Goal: Communication & Community: Answer question/provide support

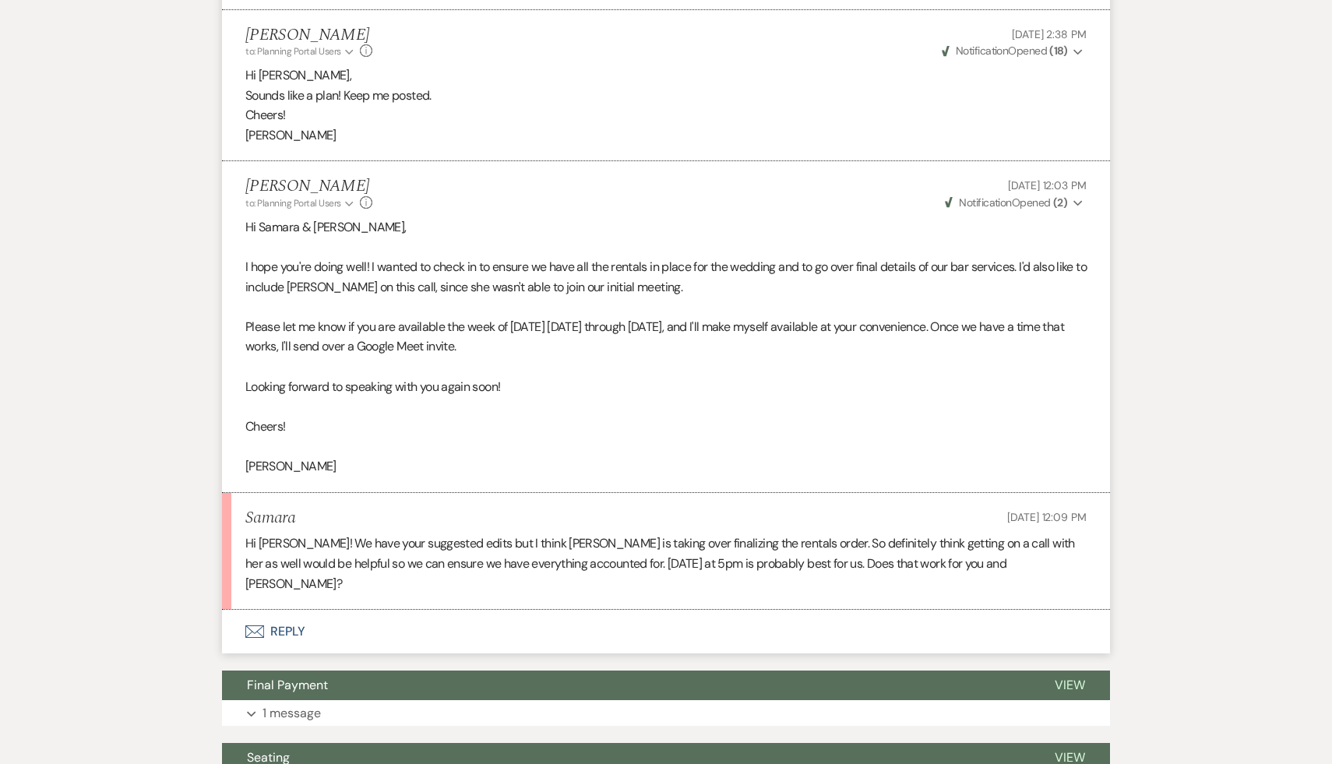
scroll to position [2487, 0]
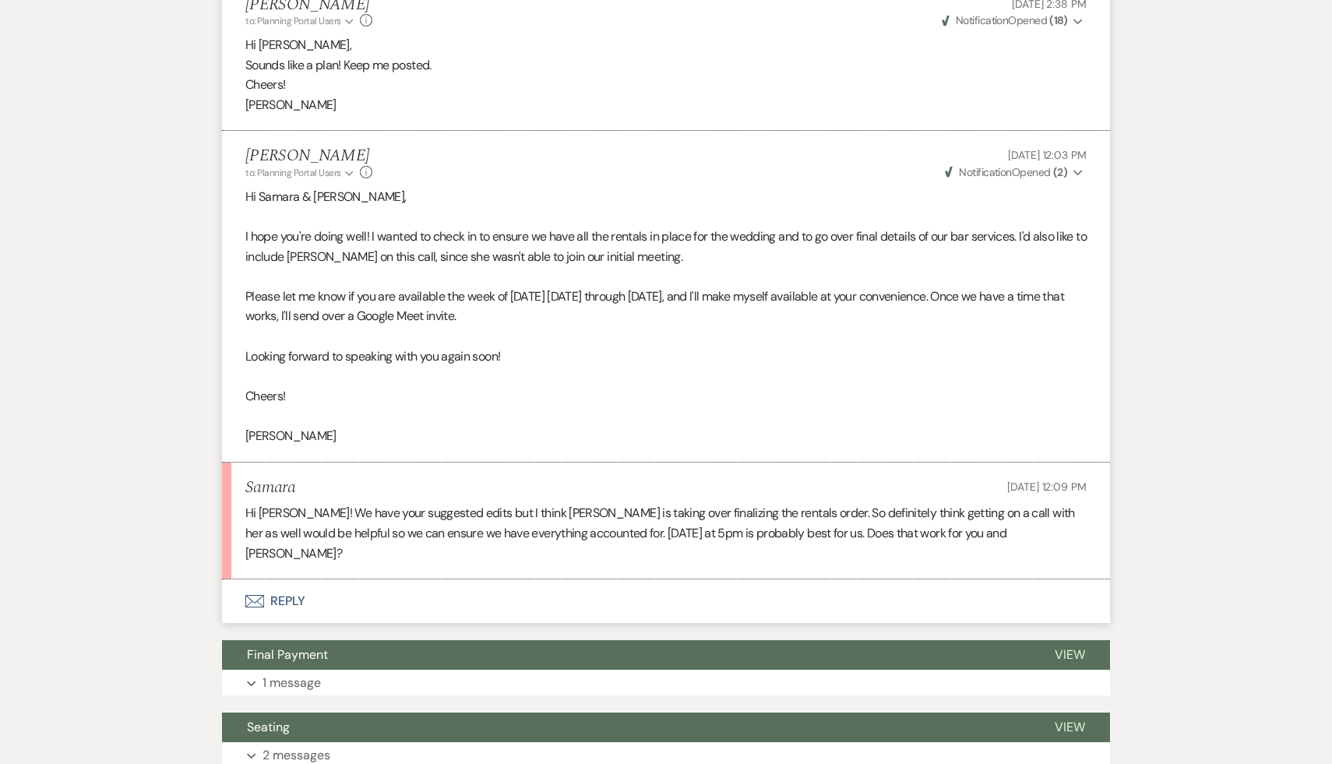
click at [556, 386] on p at bounding box center [665, 376] width 841 height 20
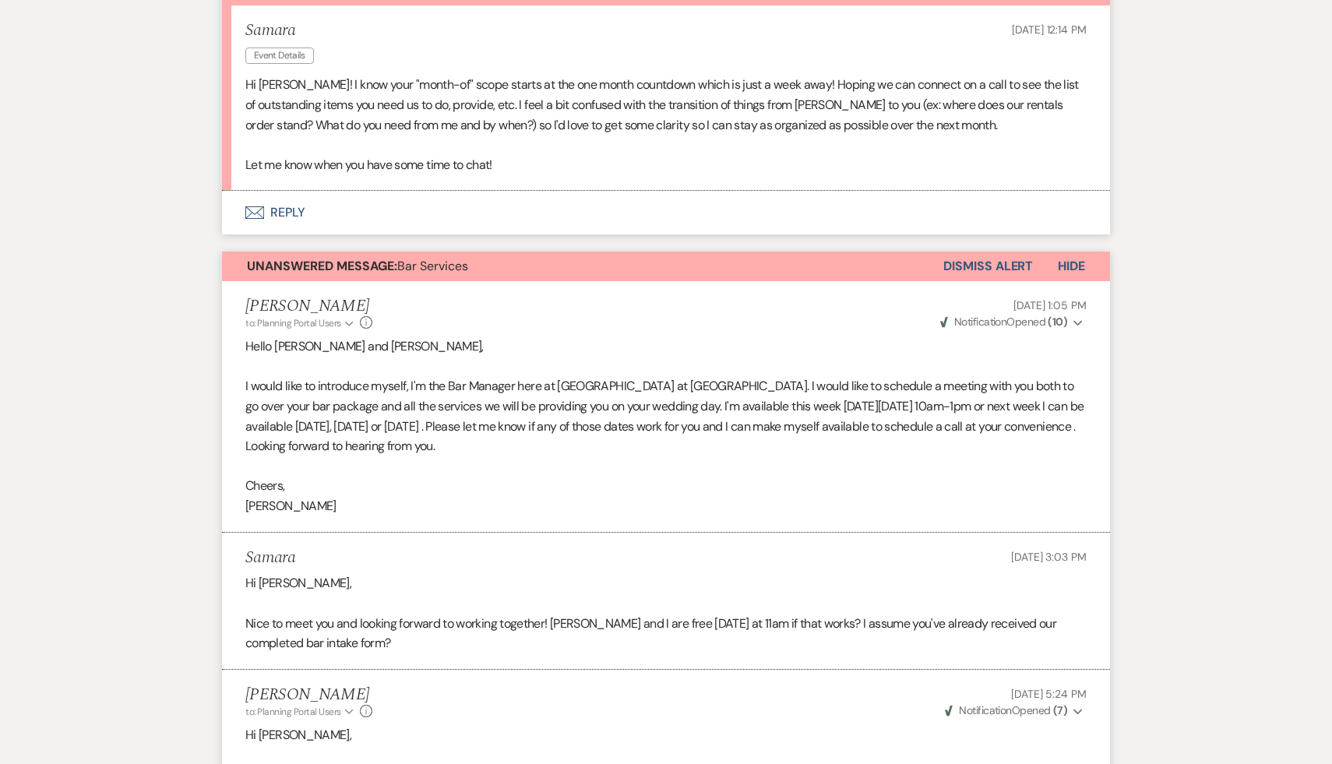
scroll to position [375, 0]
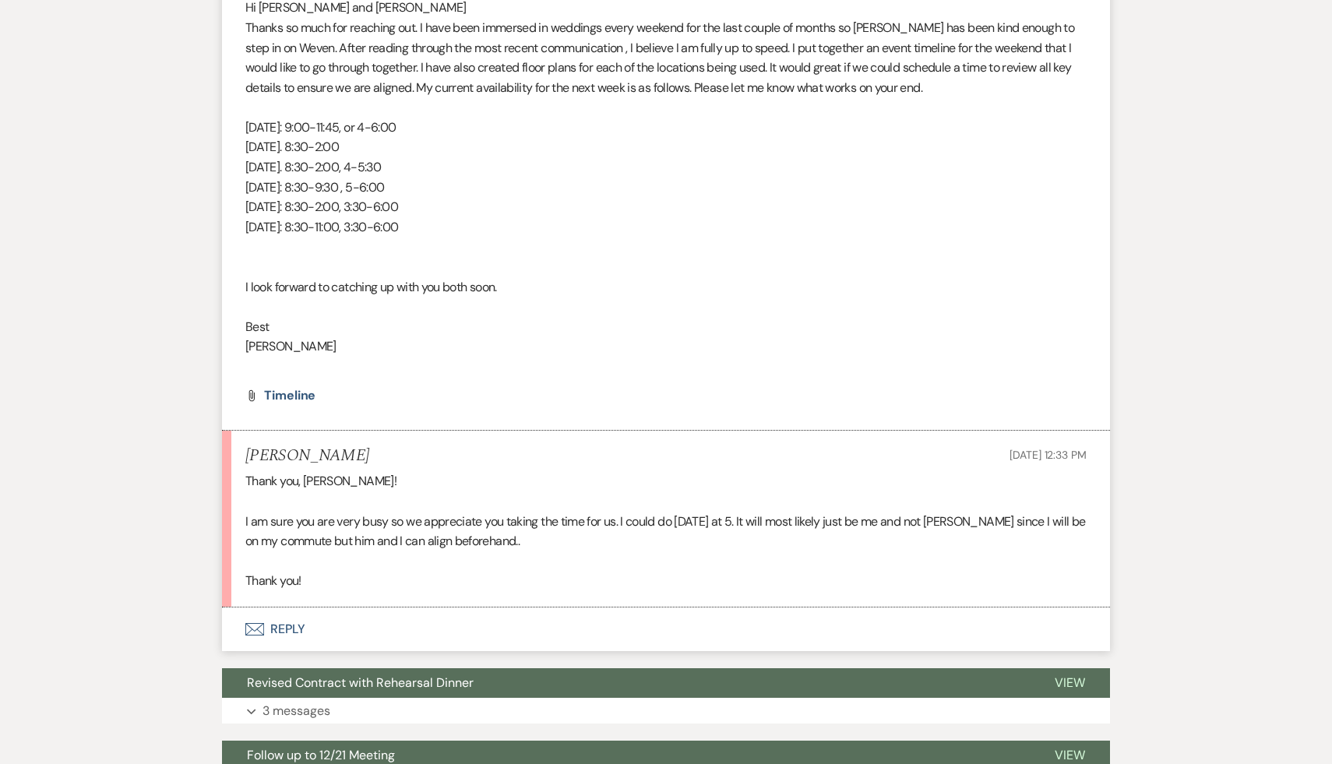
scroll to position [6831, 0]
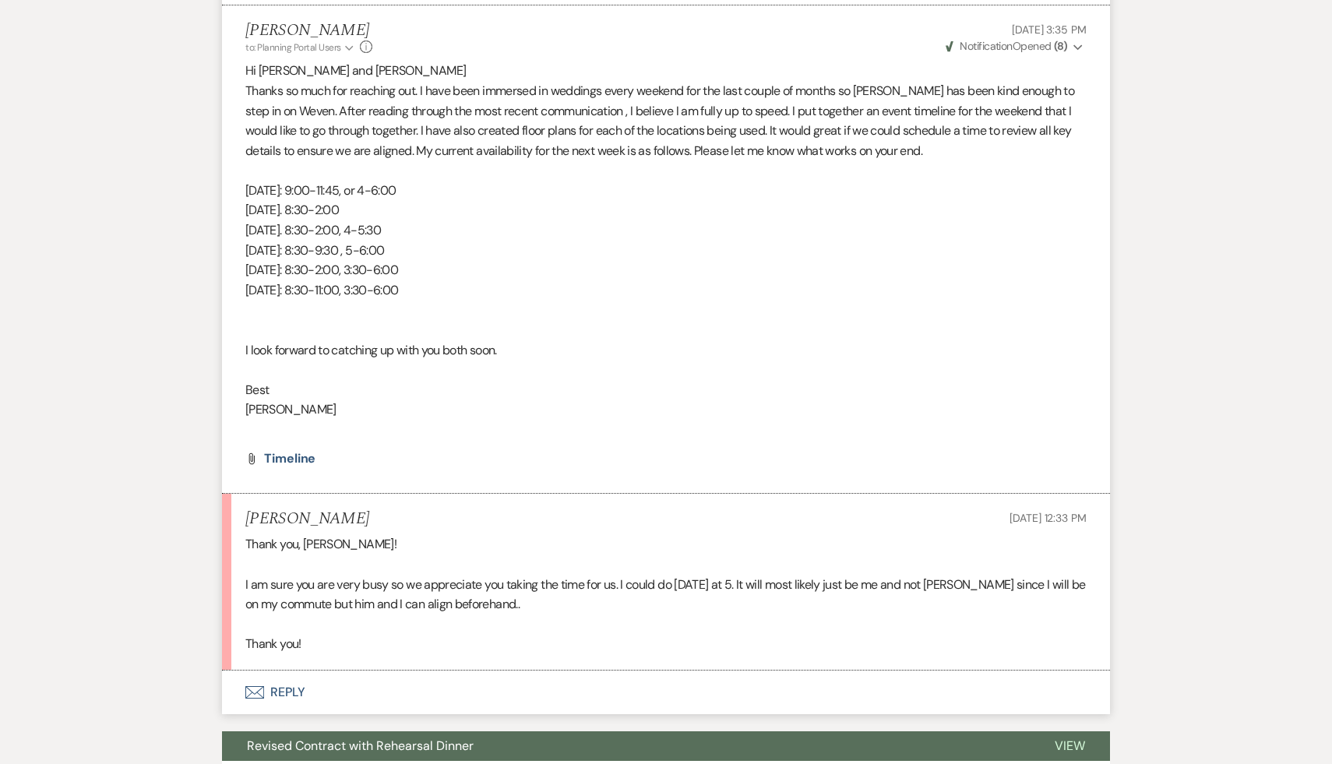
click at [471, 671] on li "Rachel Sep 18, 2025, 12:33 PM Thank you, Lara! I am sure you are very busy so w…" at bounding box center [666, 582] width 888 height 177
click at [456, 635] on p at bounding box center [665, 624] width 841 height 20
click at [451, 654] on p "Thank you!" at bounding box center [665, 644] width 841 height 20
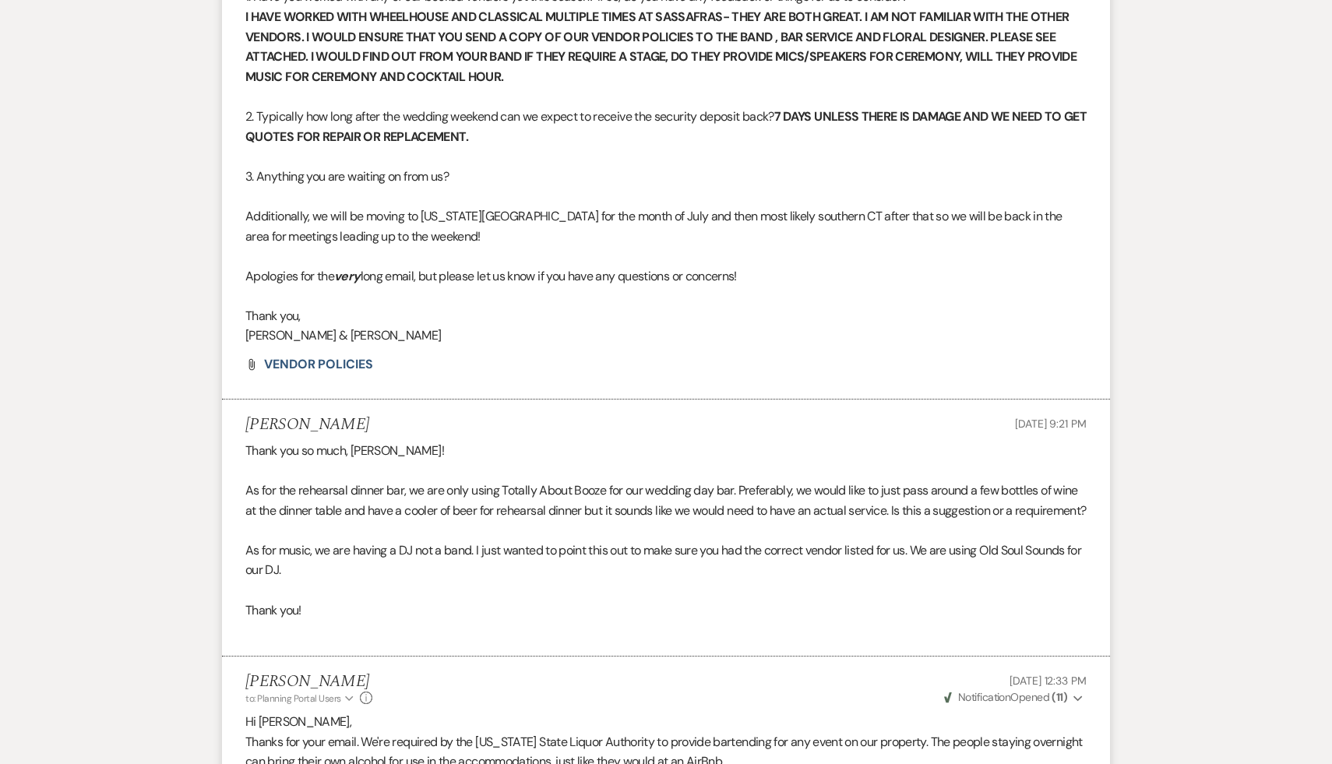
scroll to position [3040, 0]
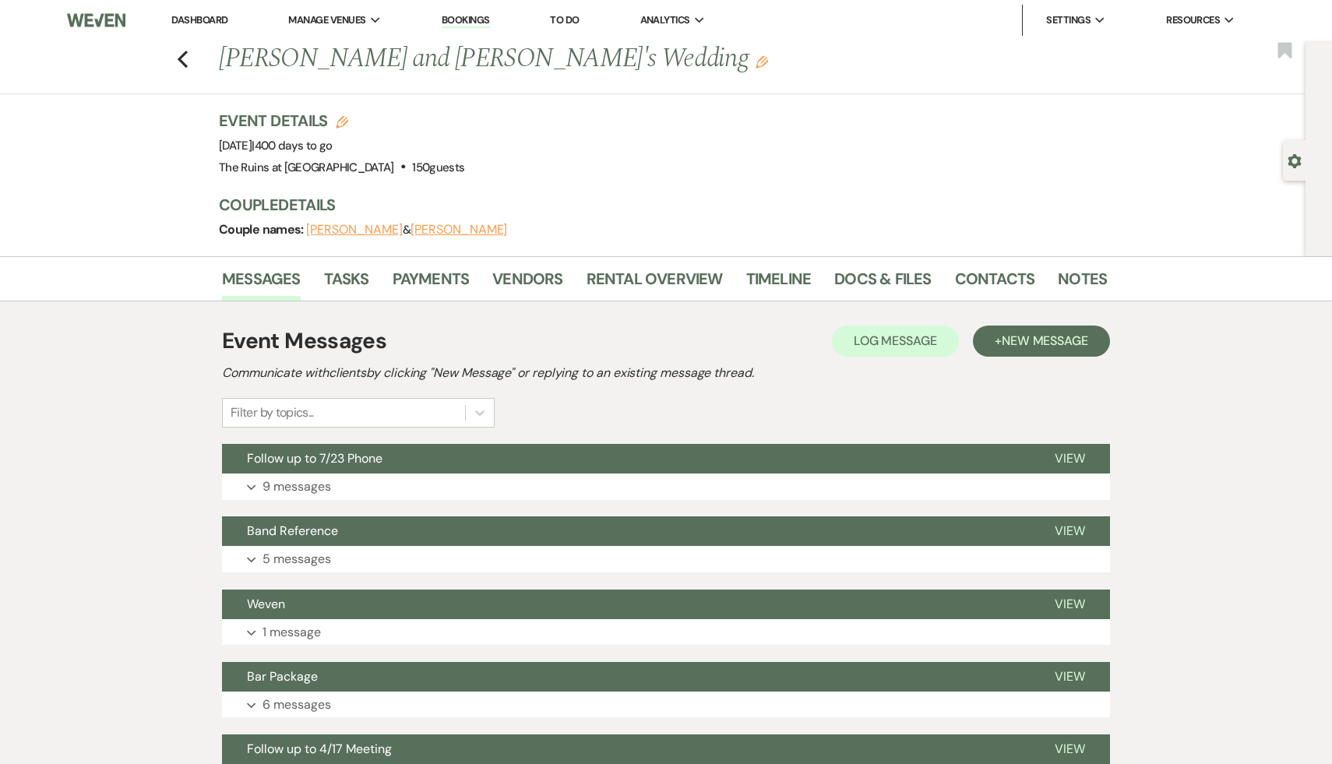
scroll to position [16, 0]
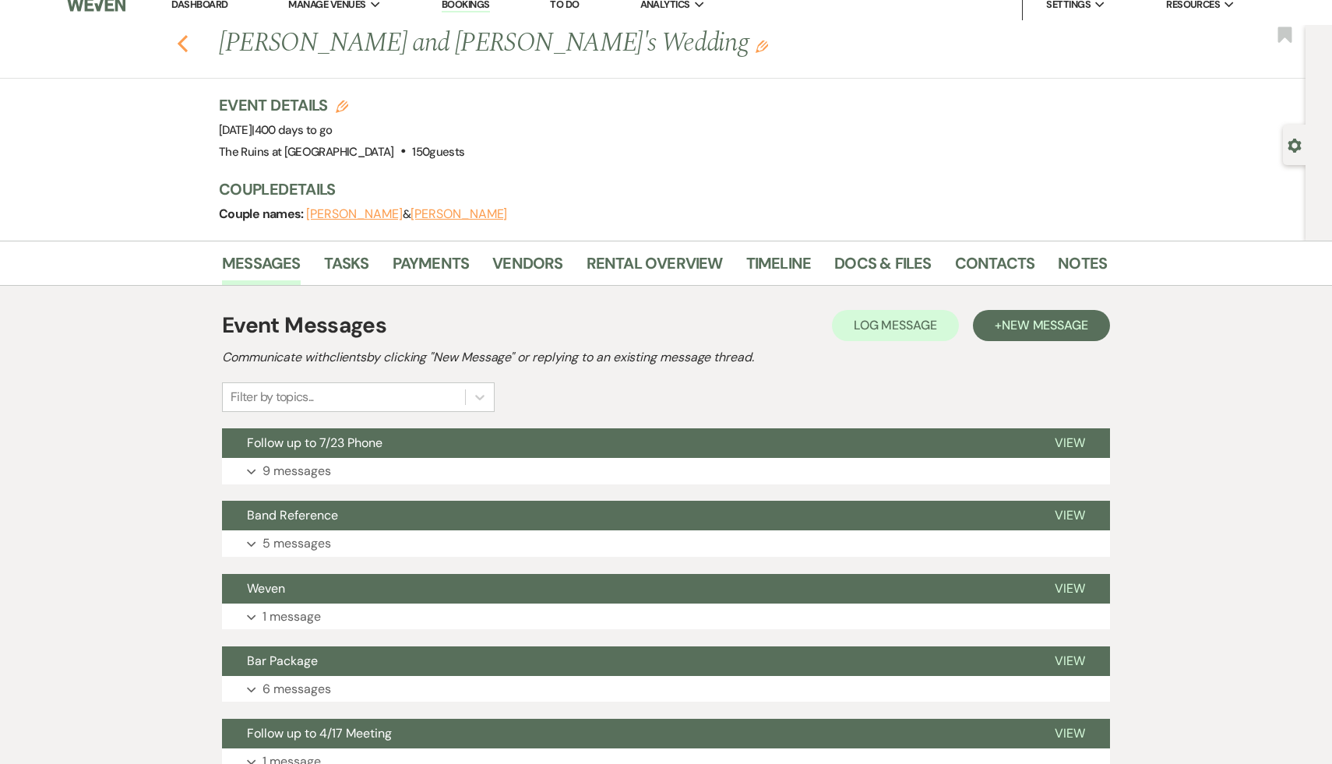
click at [178, 44] on use "button" at bounding box center [183, 43] width 10 height 17
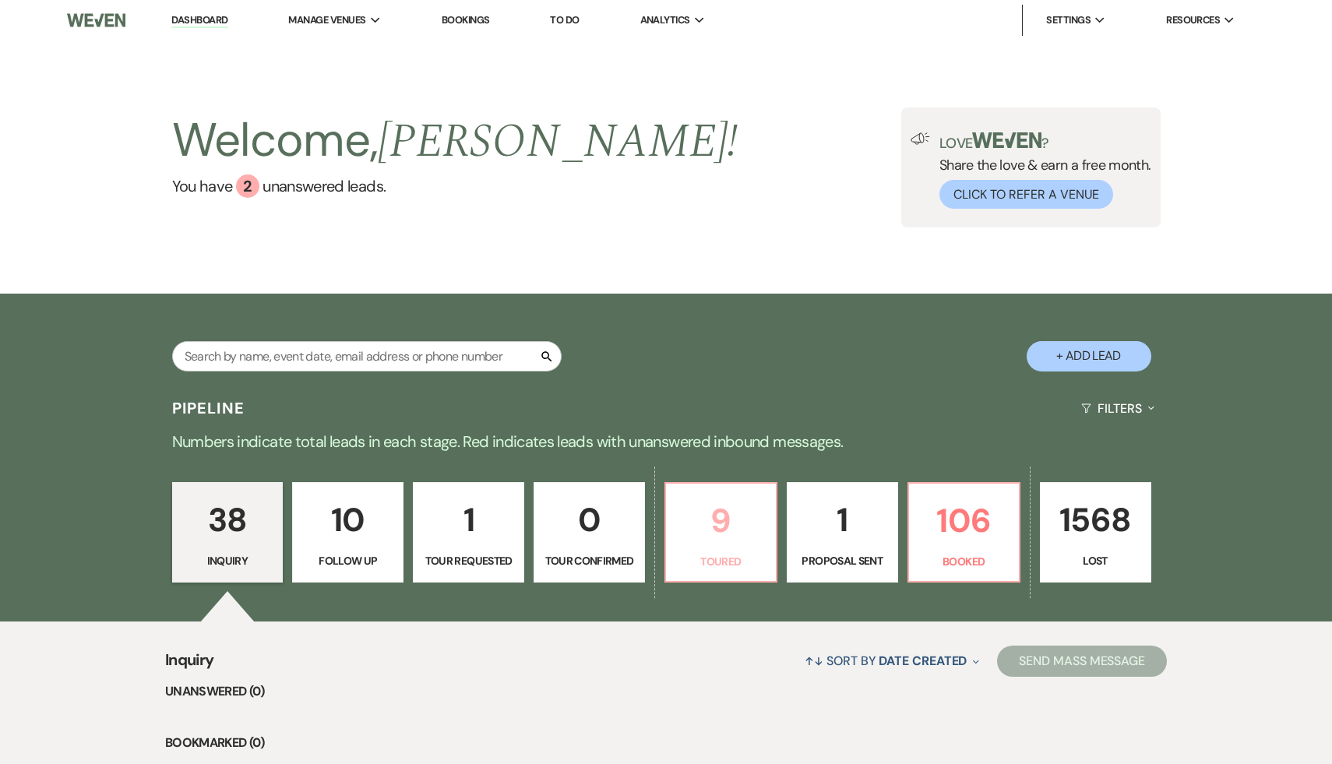
click at [724, 510] on p "9" at bounding box center [720, 521] width 91 height 52
select select "5"
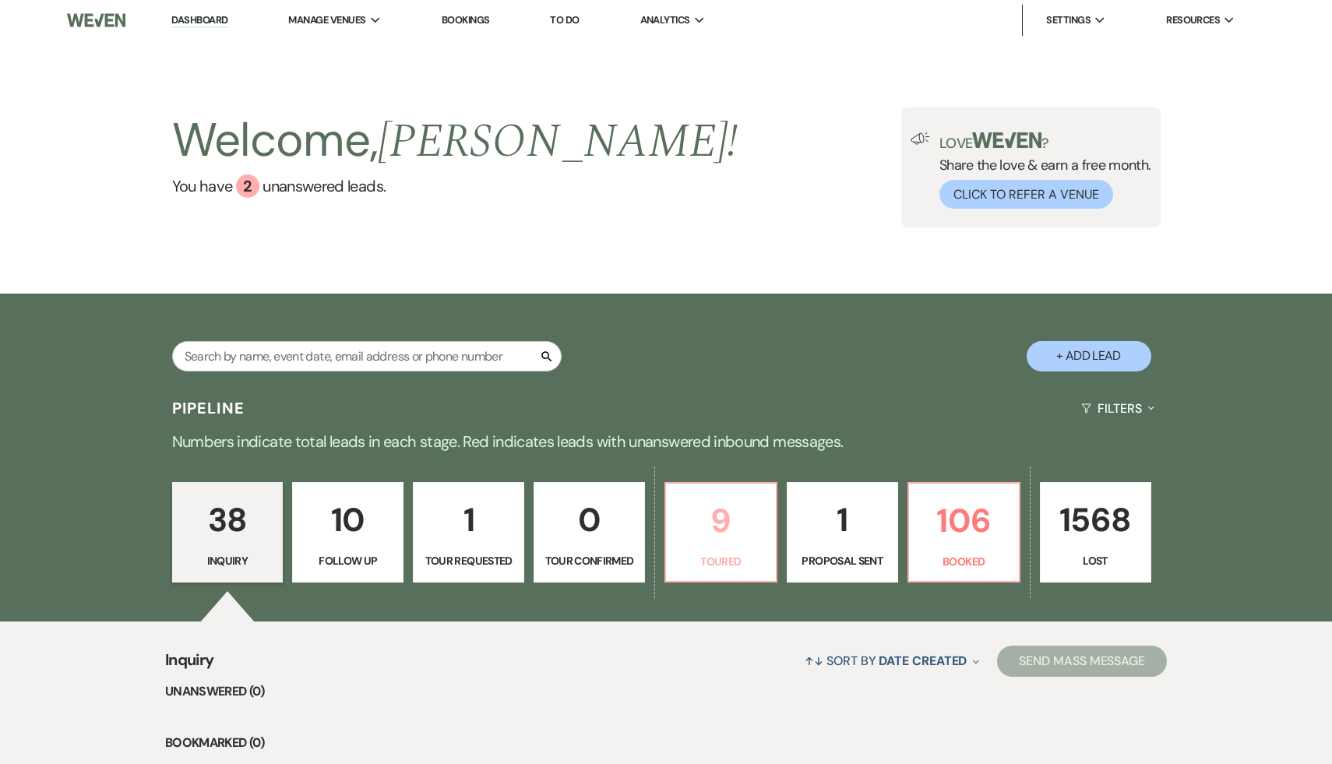
select select "5"
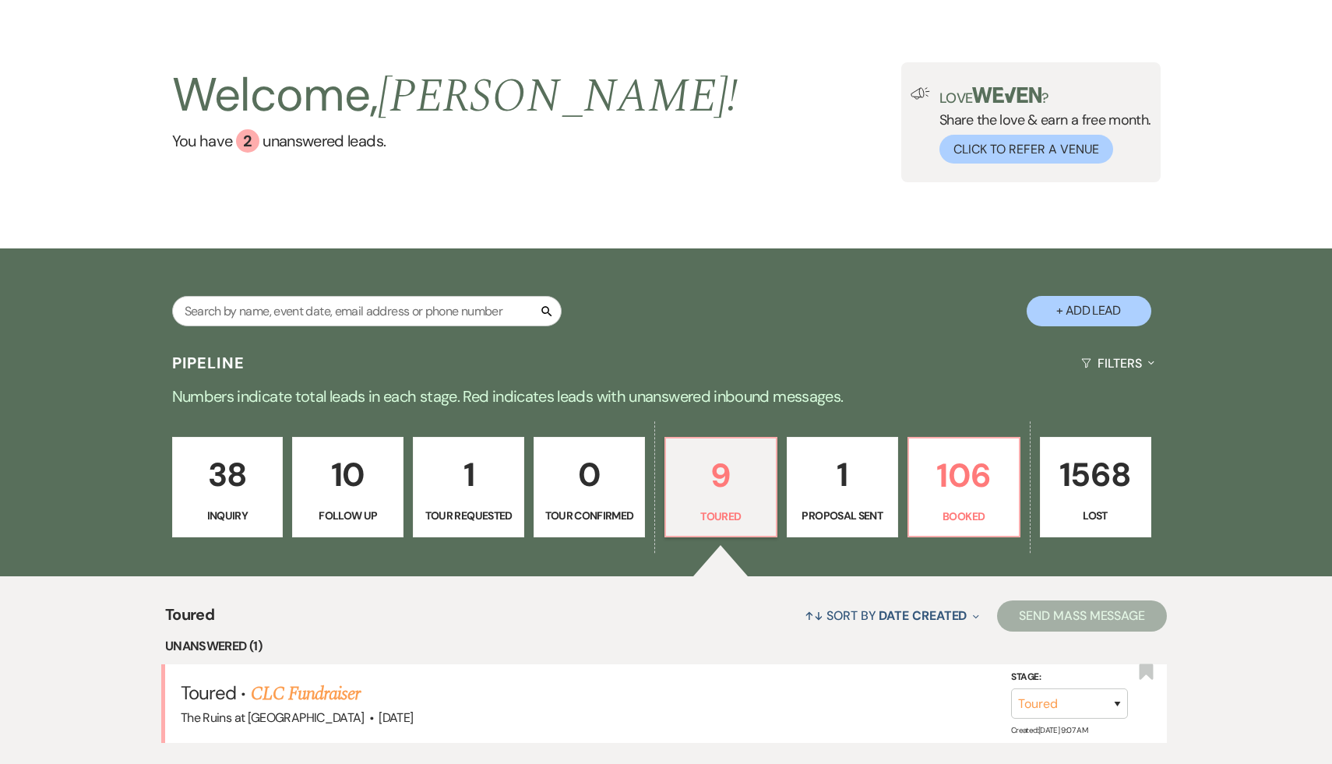
scroll to position [76, 0]
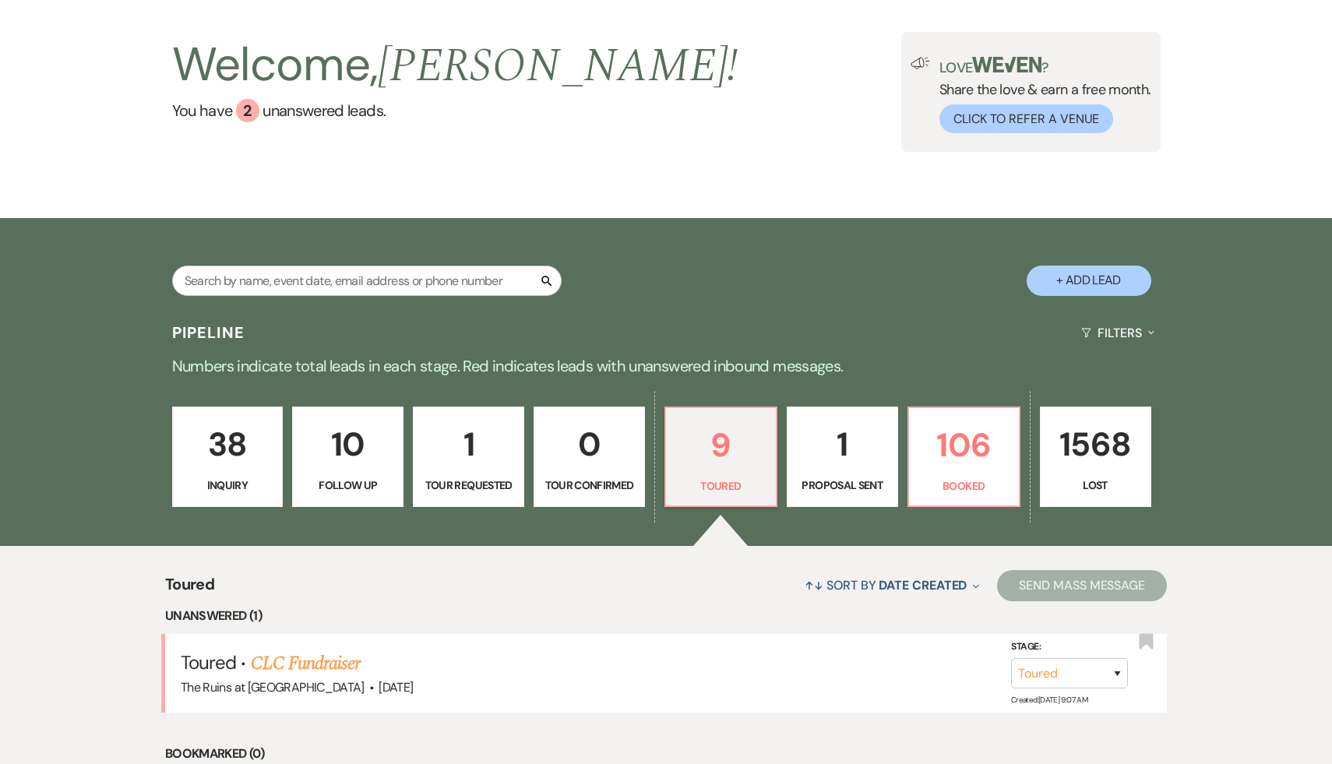
click at [677, 568] on div "↑↓ Sort By Date Created Expand Send Mass Message" at bounding box center [690, 585] width 952 height 41
click at [994, 443] on p "106" at bounding box center [963, 445] width 91 height 52
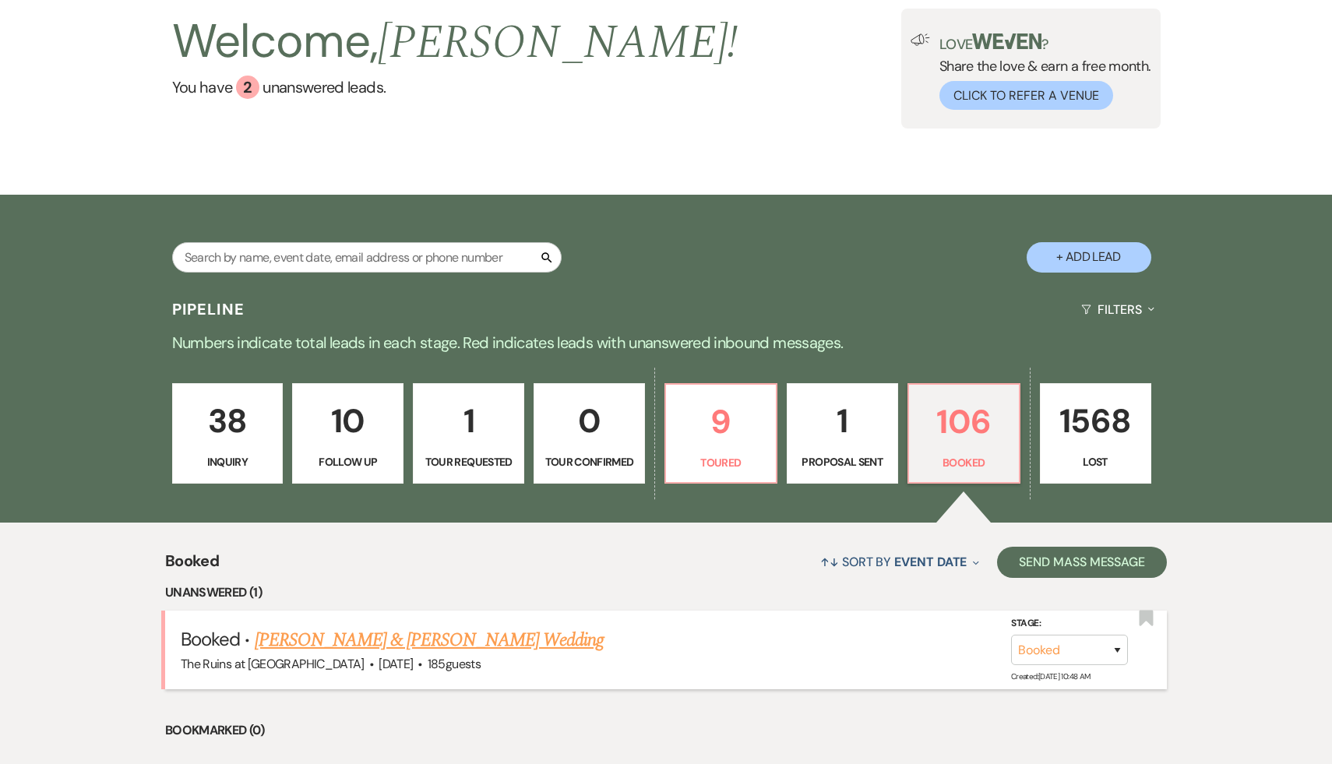
scroll to position [106, 0]
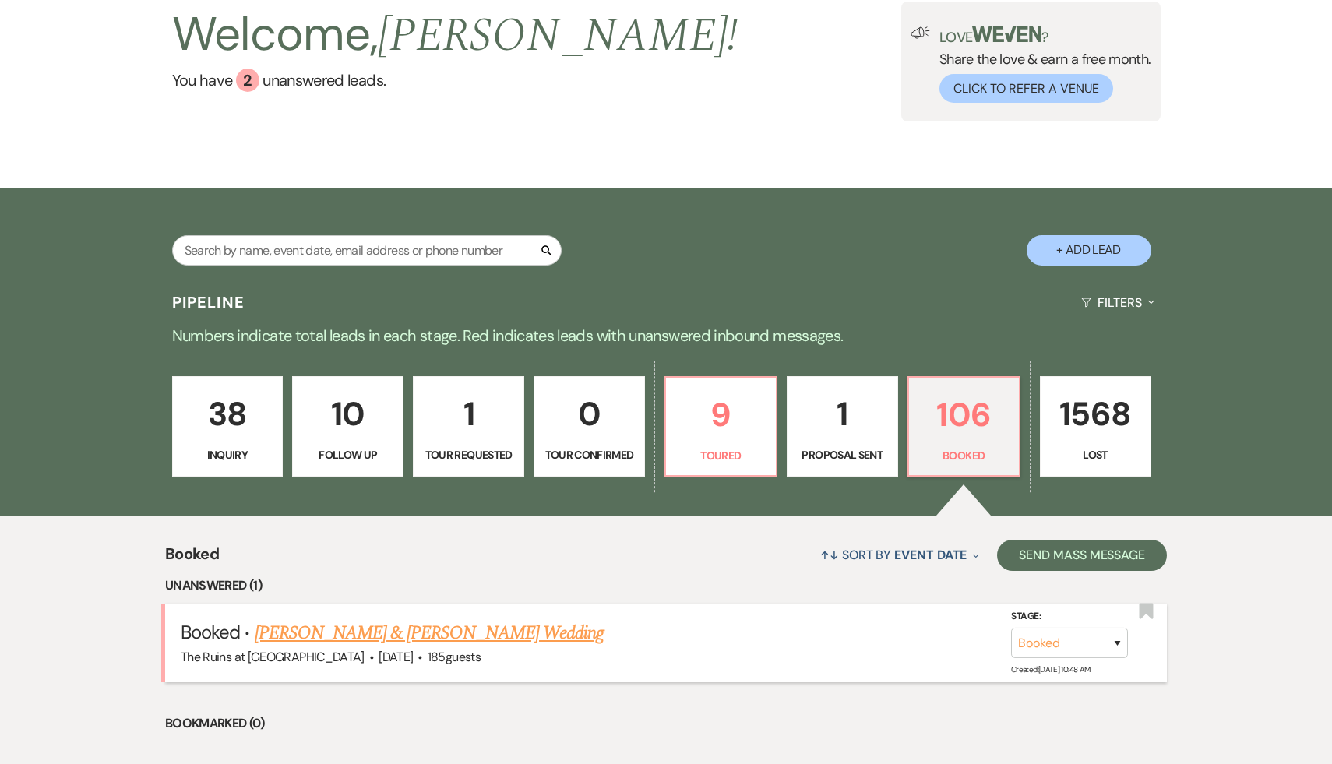
click at [479, 630] on link "[PERSON_NAME] & [PERSON_NAME] Wedding" at bounding box center [429, 633] width 349 height 28
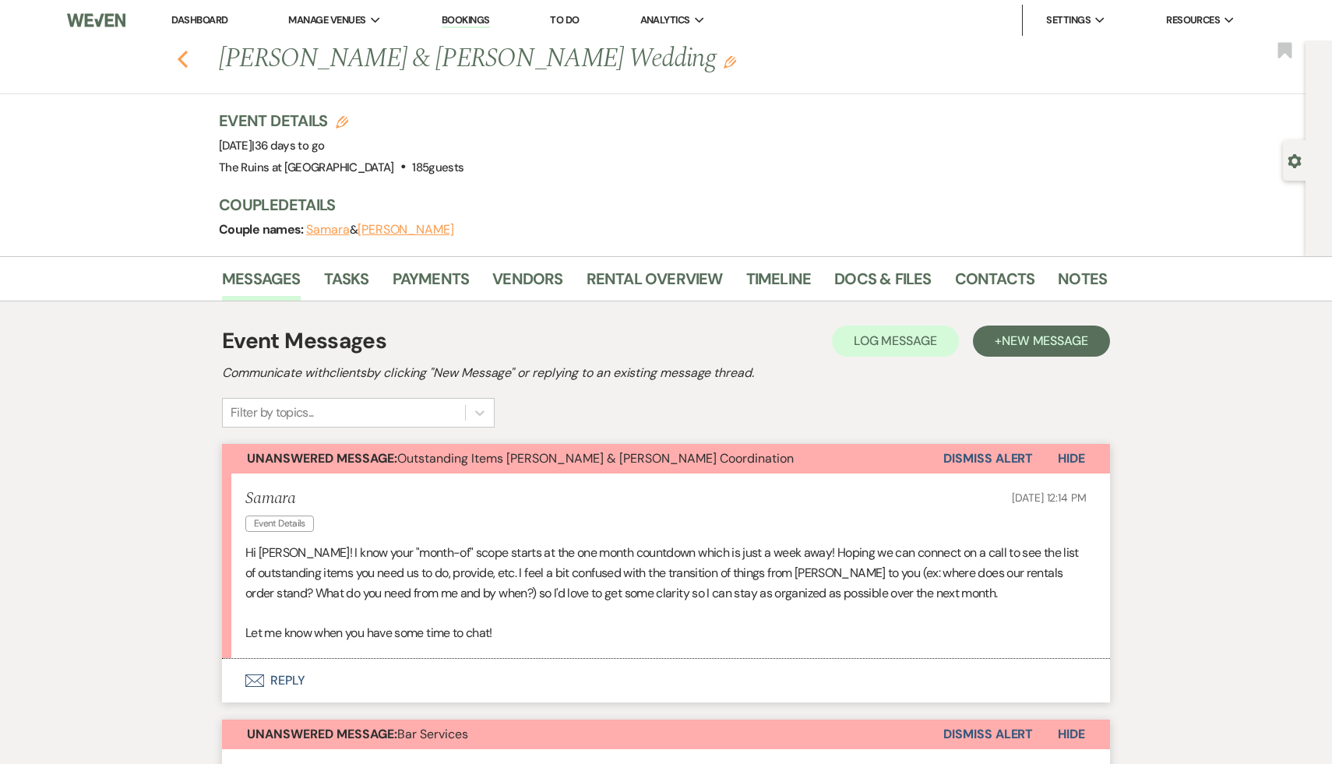
click at [185, 58] on icon "Previous" at bounding box center [183, 59] width 12 height 19
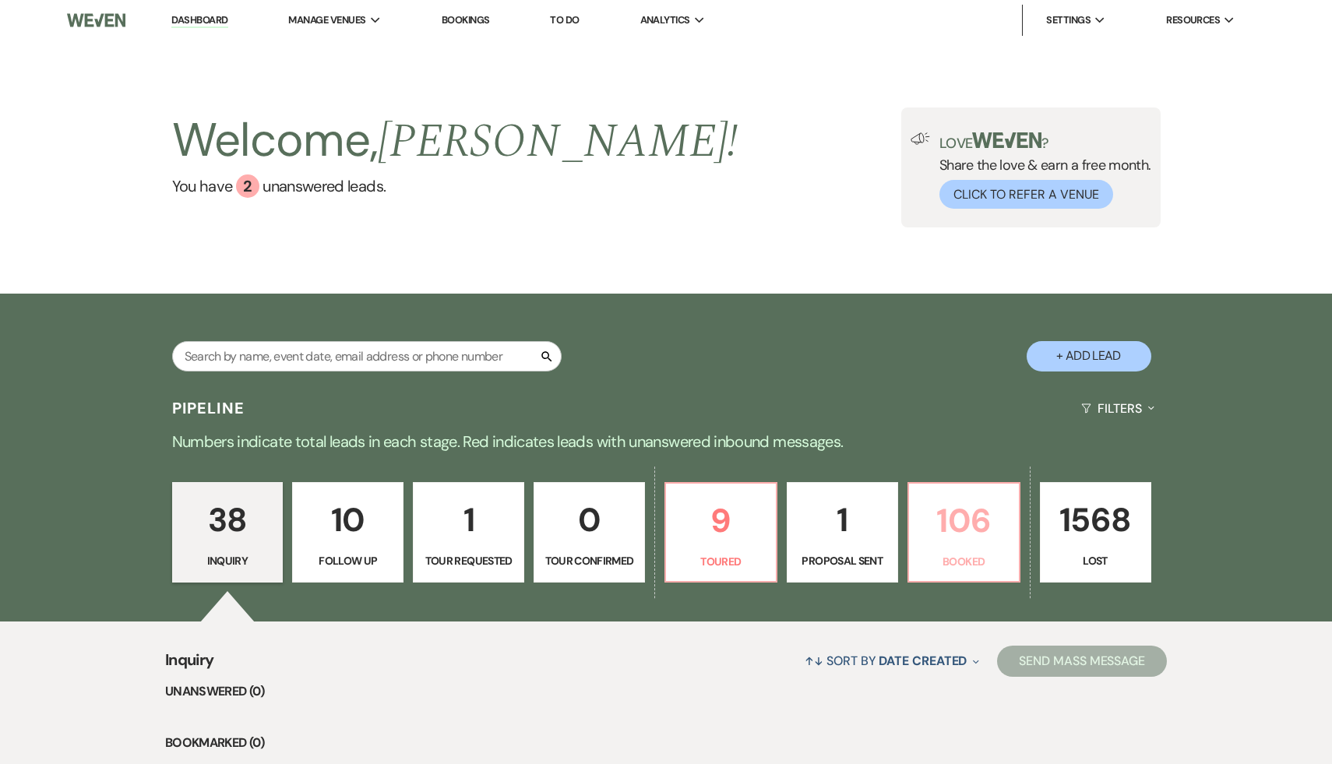
click at [981, 512] on p "106" at bounding box center [963, 521] width 91 height 52
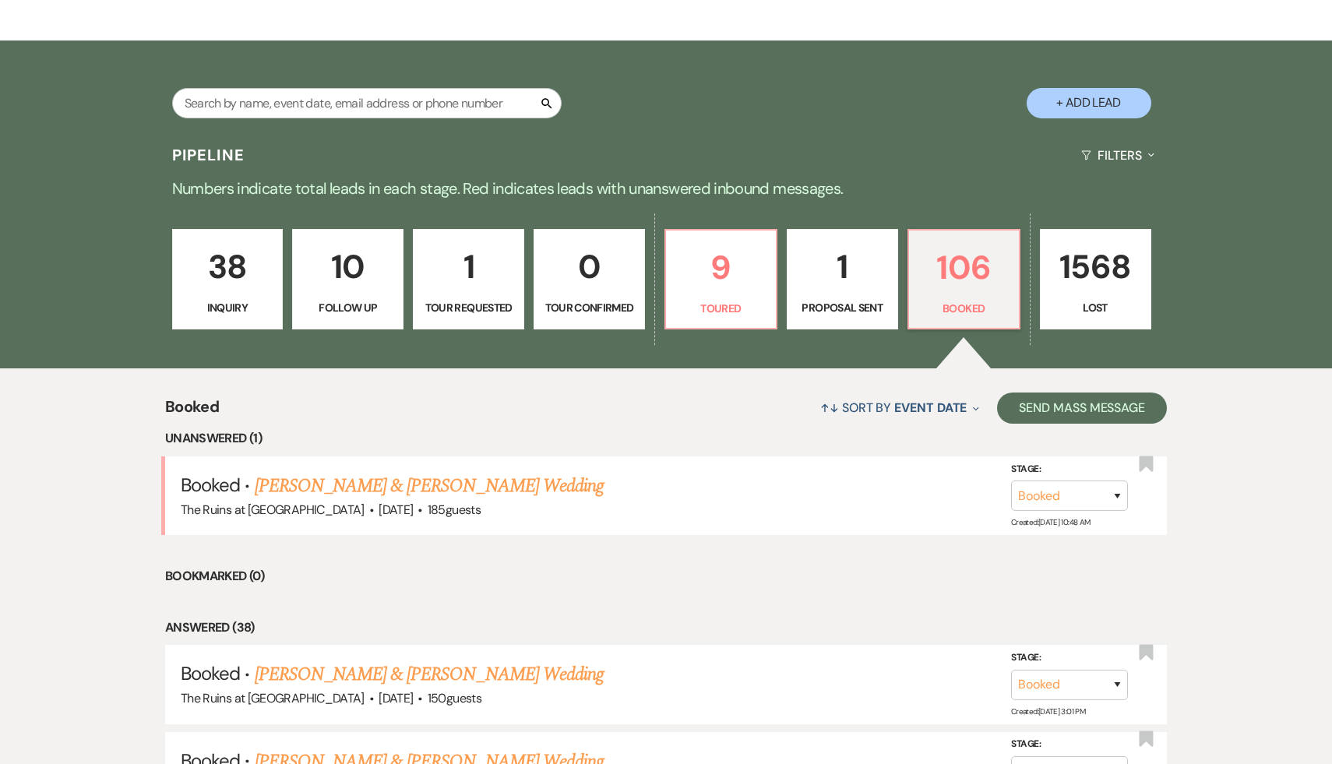
scroll to position [301, 0]
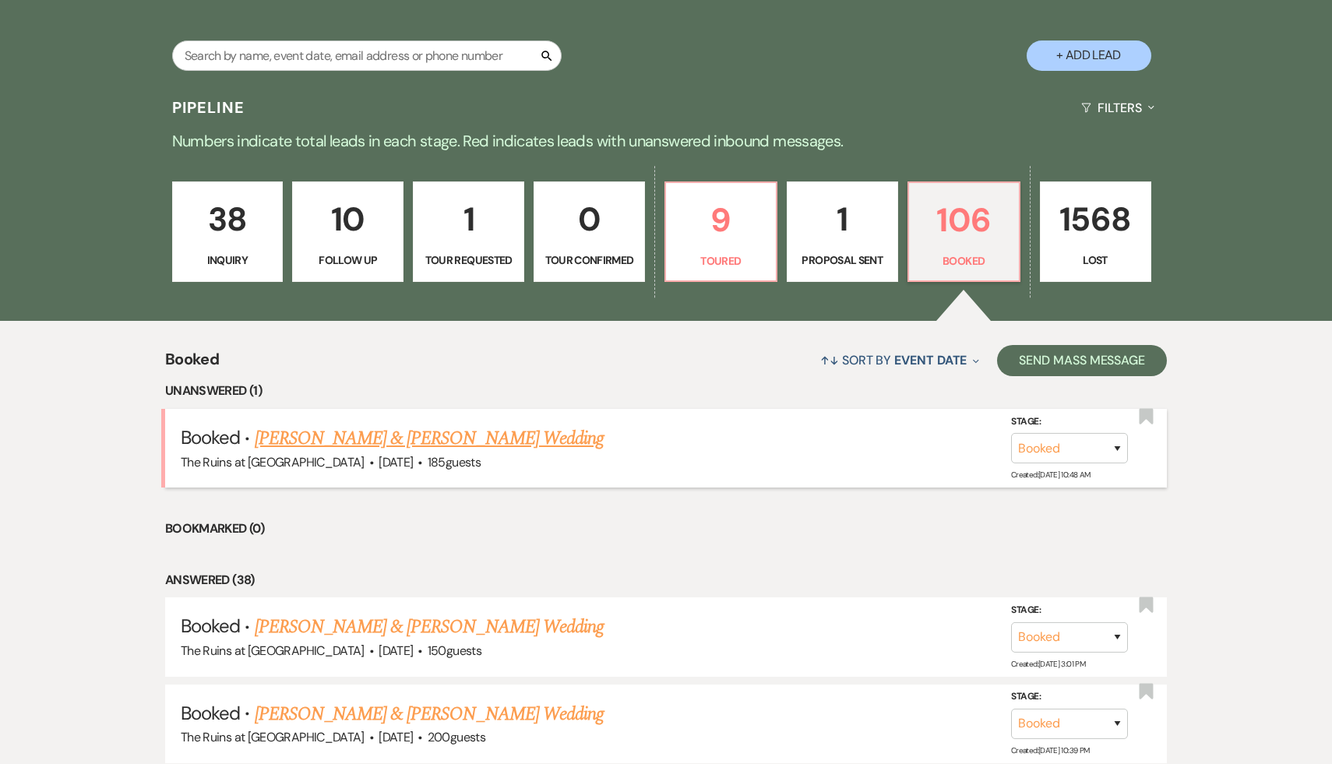
click at [498, 438] on link "[PERSON_NAME] & [PERSON_NAME] Wedding" at bounding box center [429, 438] width 349 height 28
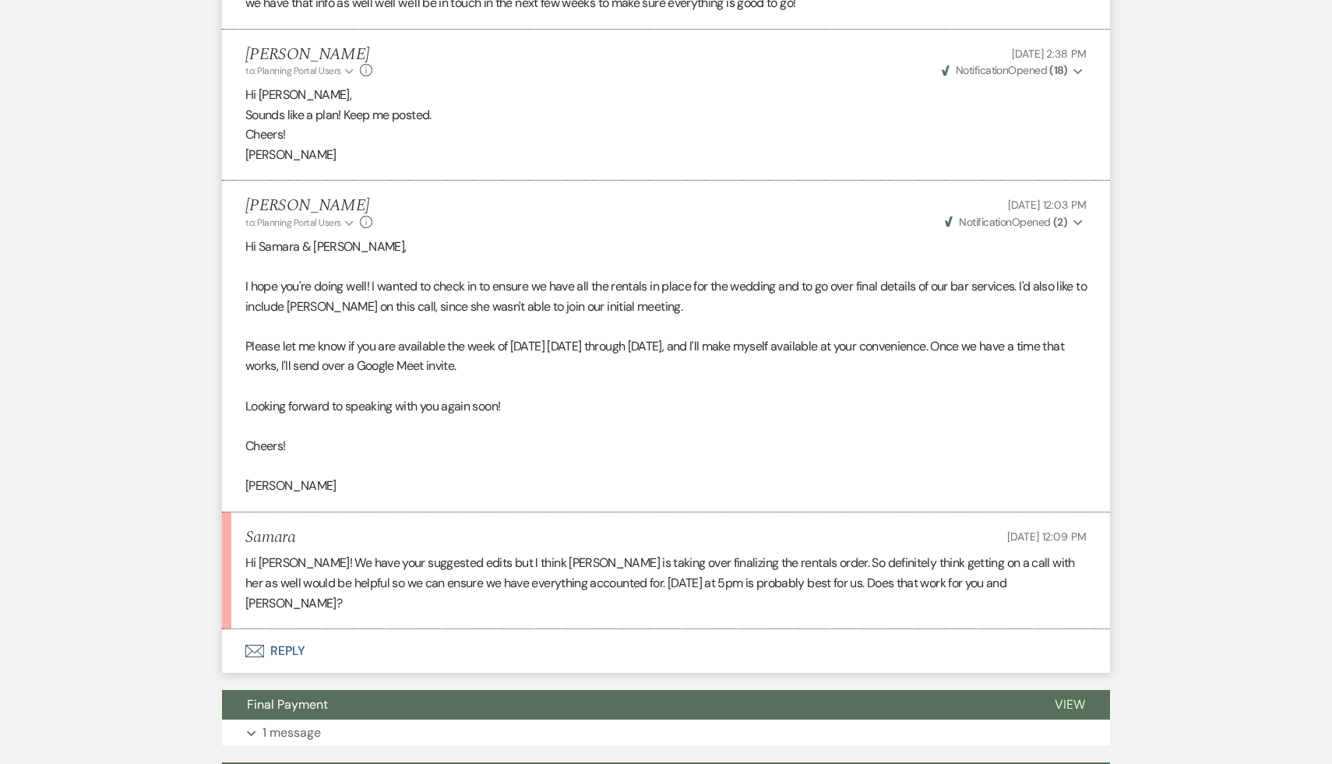
scroll to position [2563, 0]
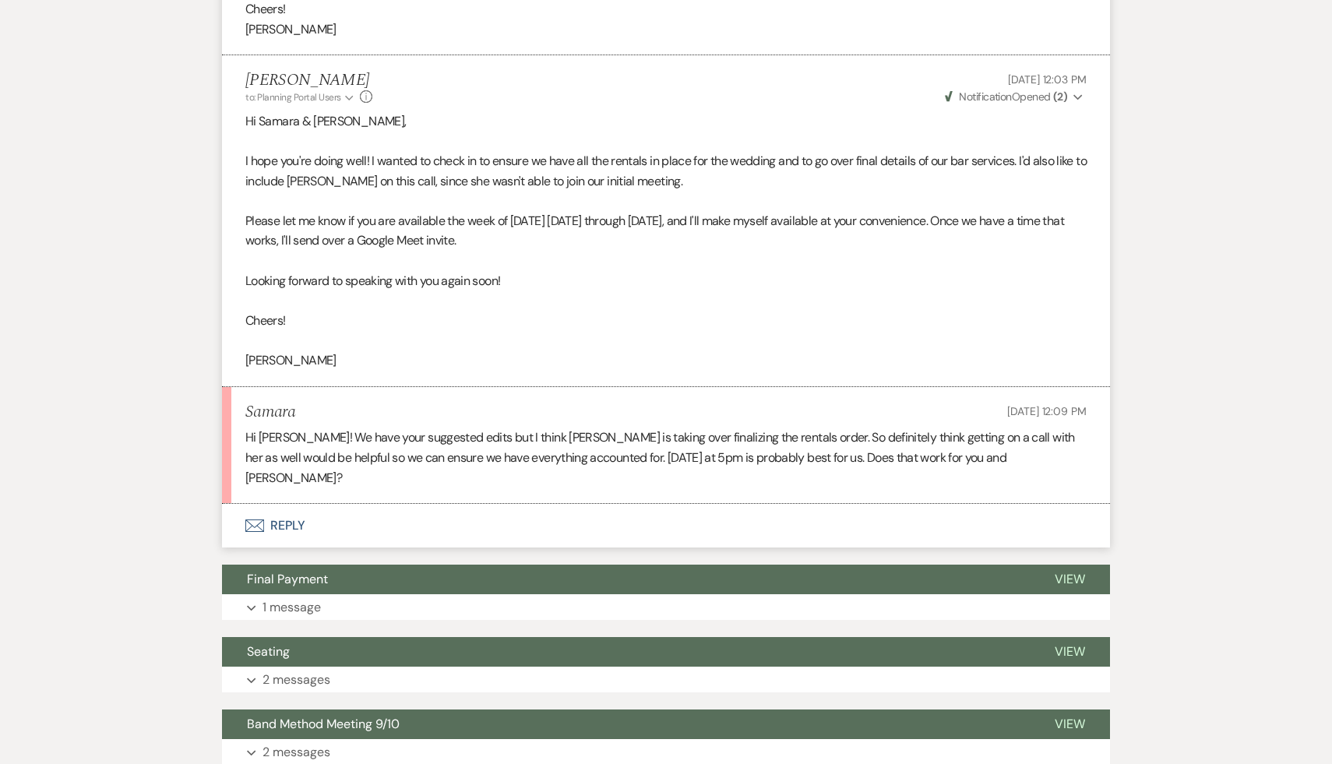
click at [421, 547] on button "Envelope Reply" at bounding box center [666, 526] width 888 height 44
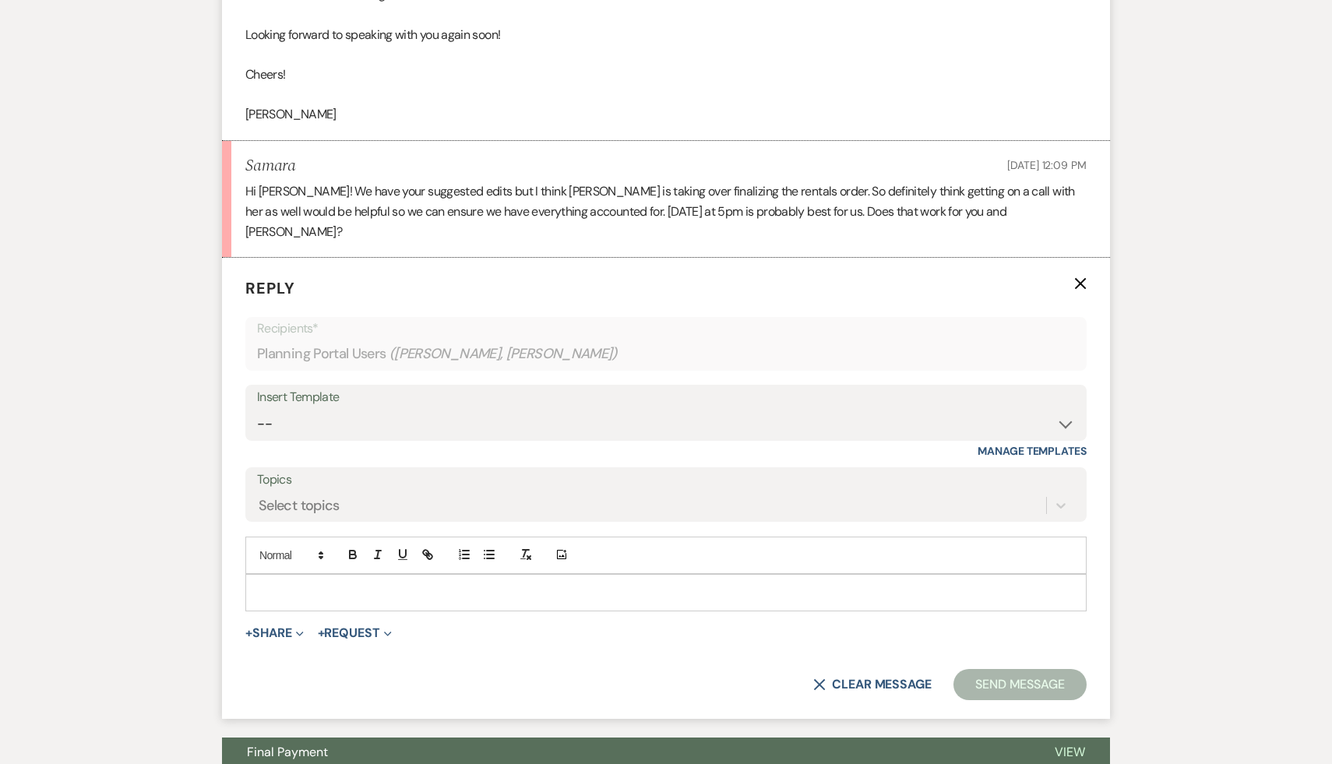
scroll to position [2902, 0]
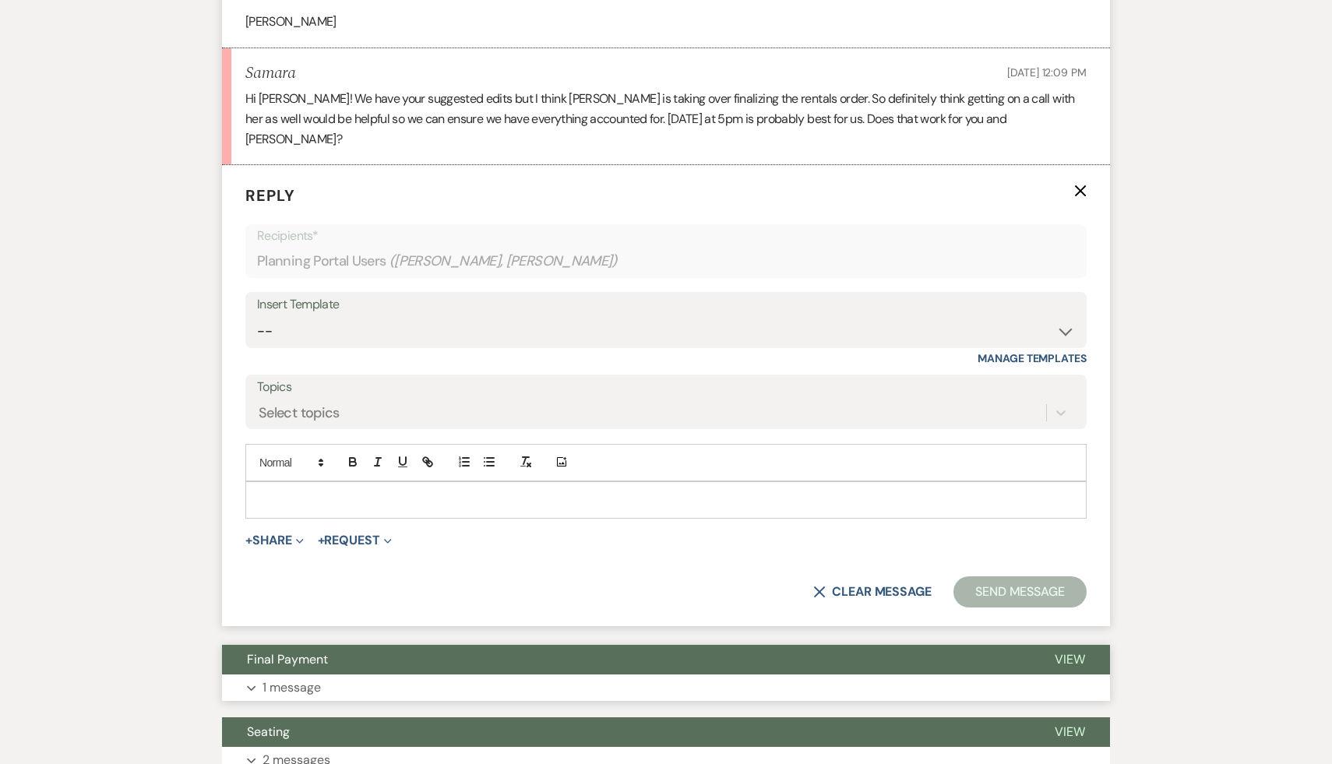
click at [291, 667] on span "Final Payment" at bounding box center [287, 659] width 81 height 16
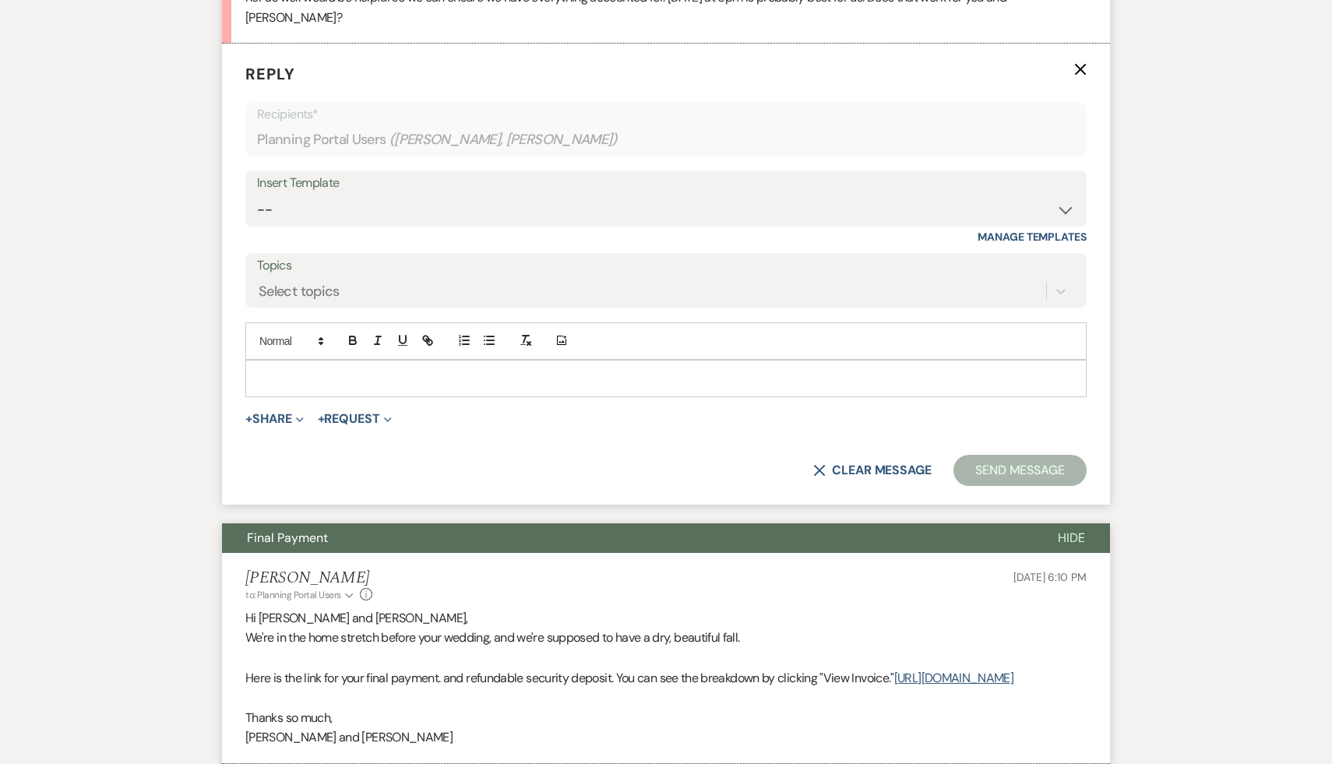
scroll to position [3149, 0]
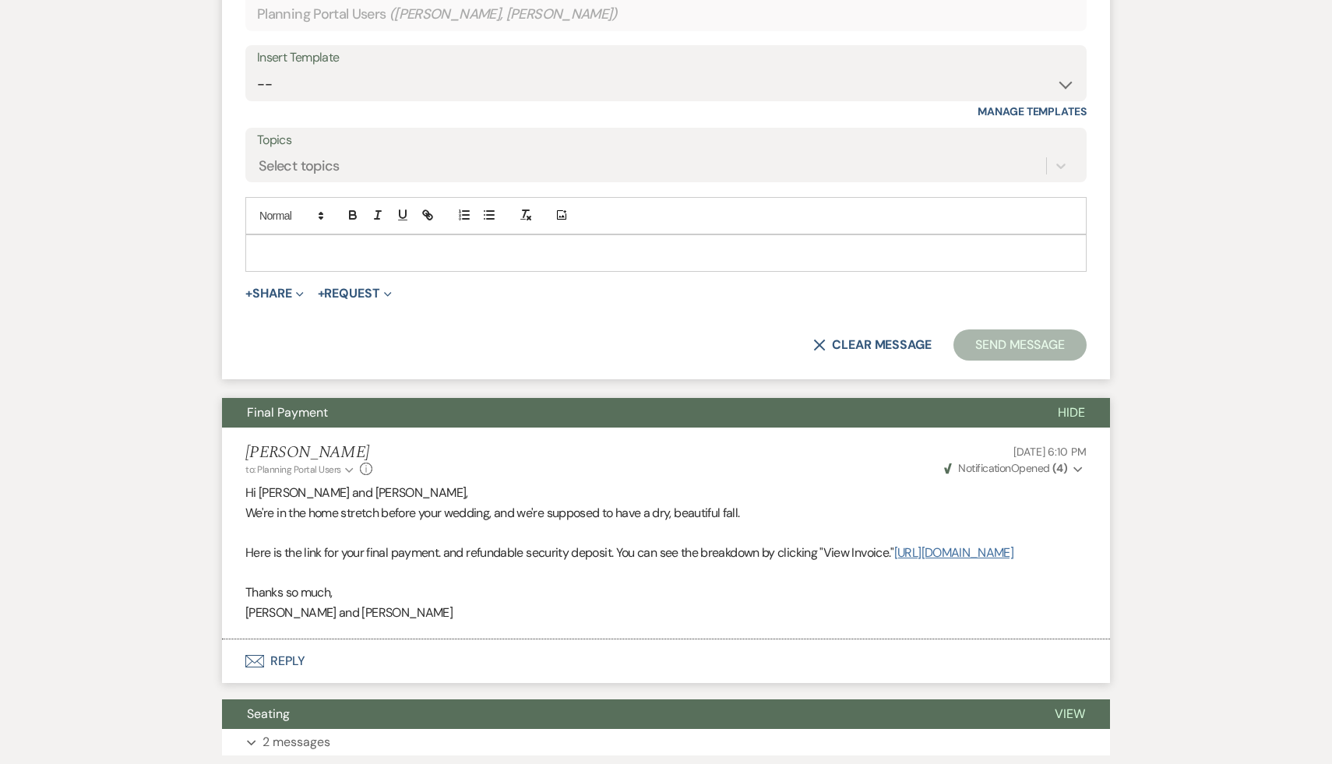
click at [894, 561] on link "https://customer.billergenie.com/MTc1NDc=/Invoices/DetailInfo/eGDR3llaV9yO/4o9e…" at bounding box center [953, 552] width 119 height 16
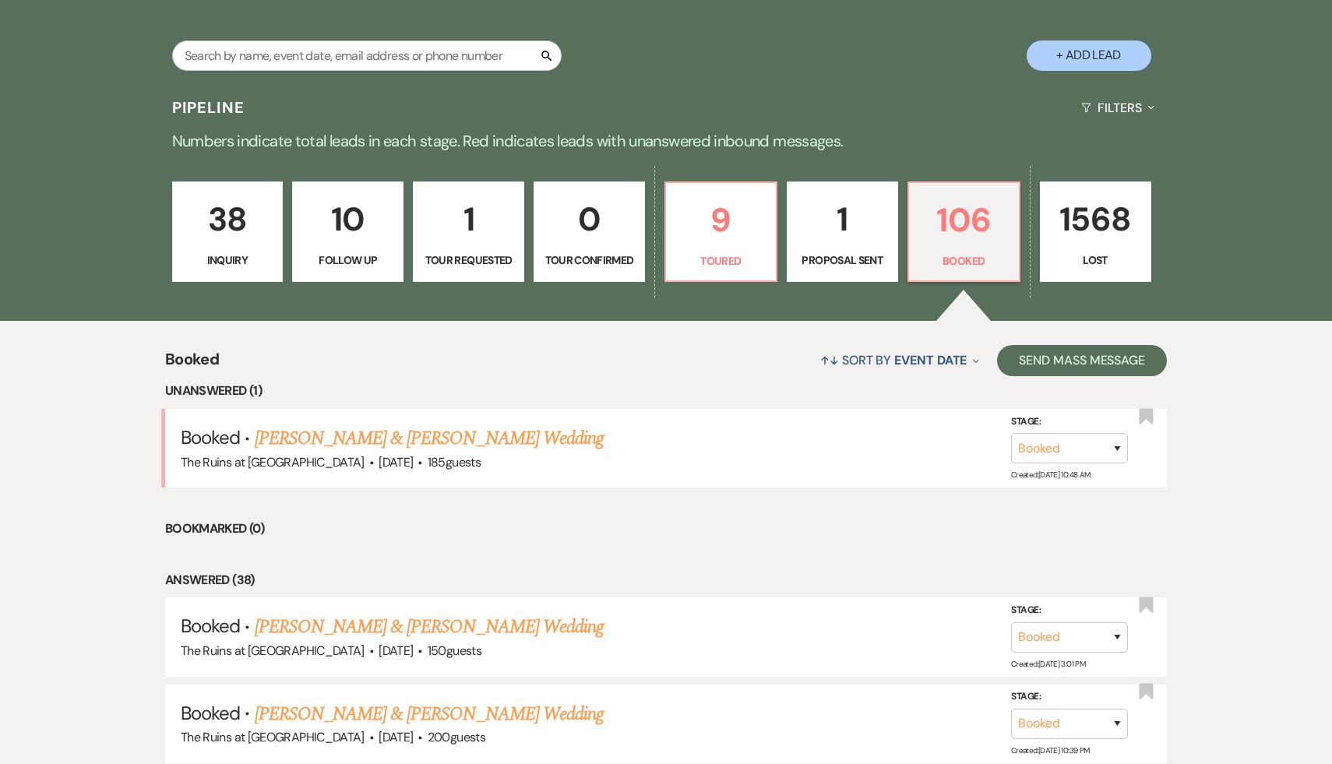
scroll to position [106, 0]
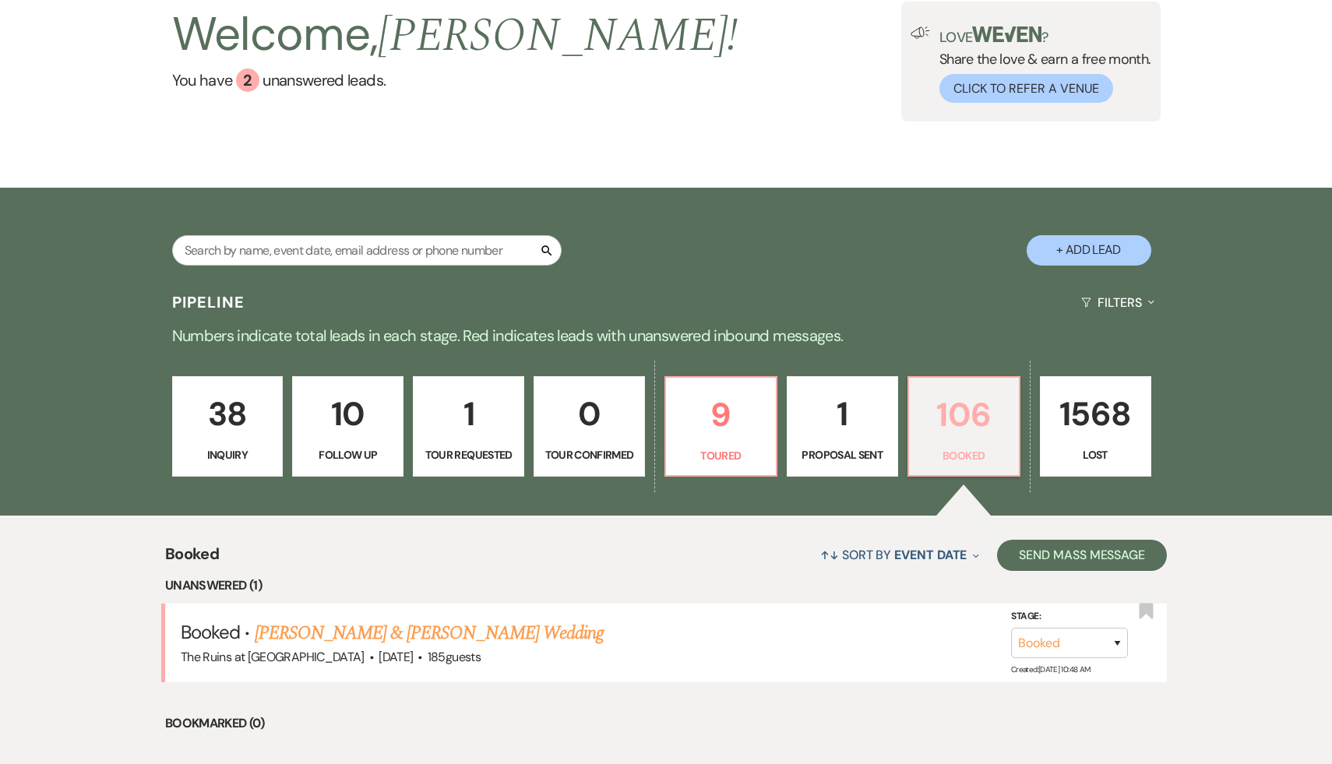
click at [979, 421] on p "106" at bounding box center [963, 415] width 91 height 52
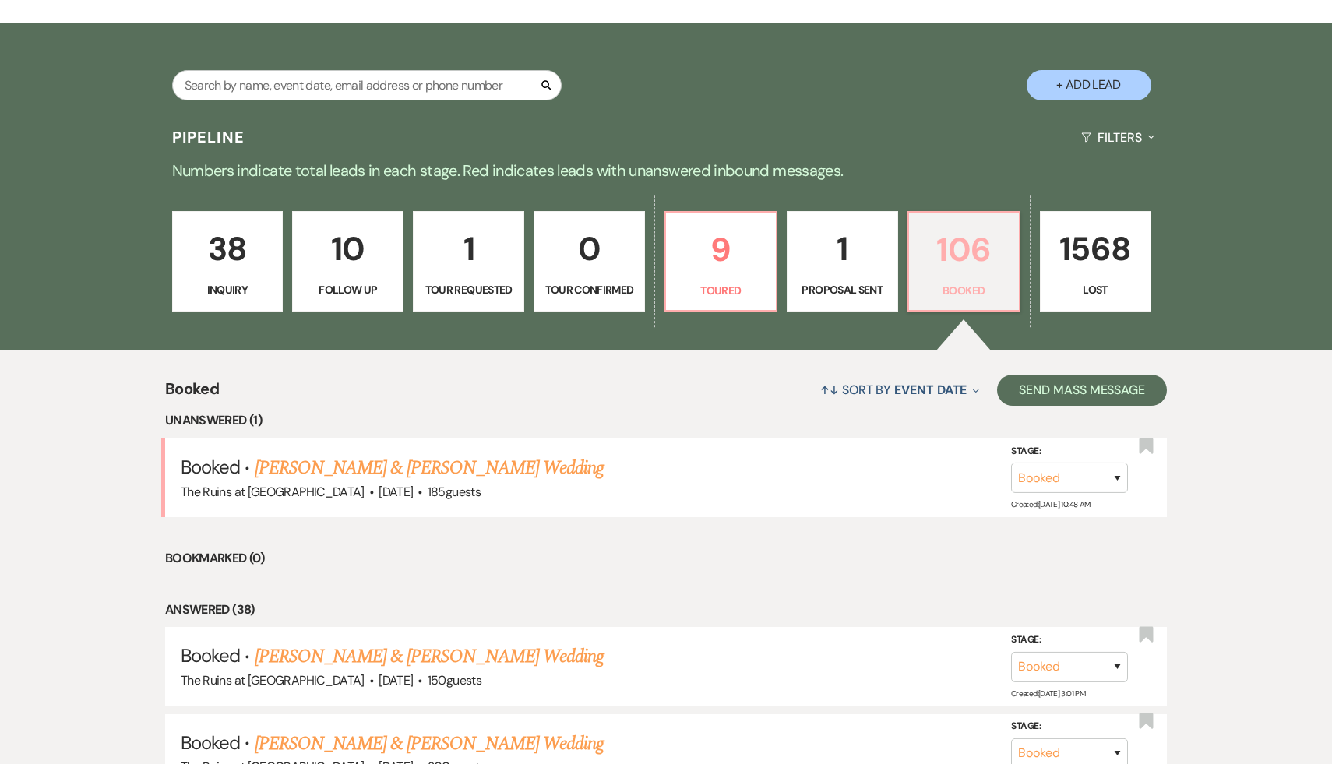
scroll to position [271, 0]
click at [719, 548] on li "Bookmarked (0)" at bounding box center [666, 558] width 1002 height 20
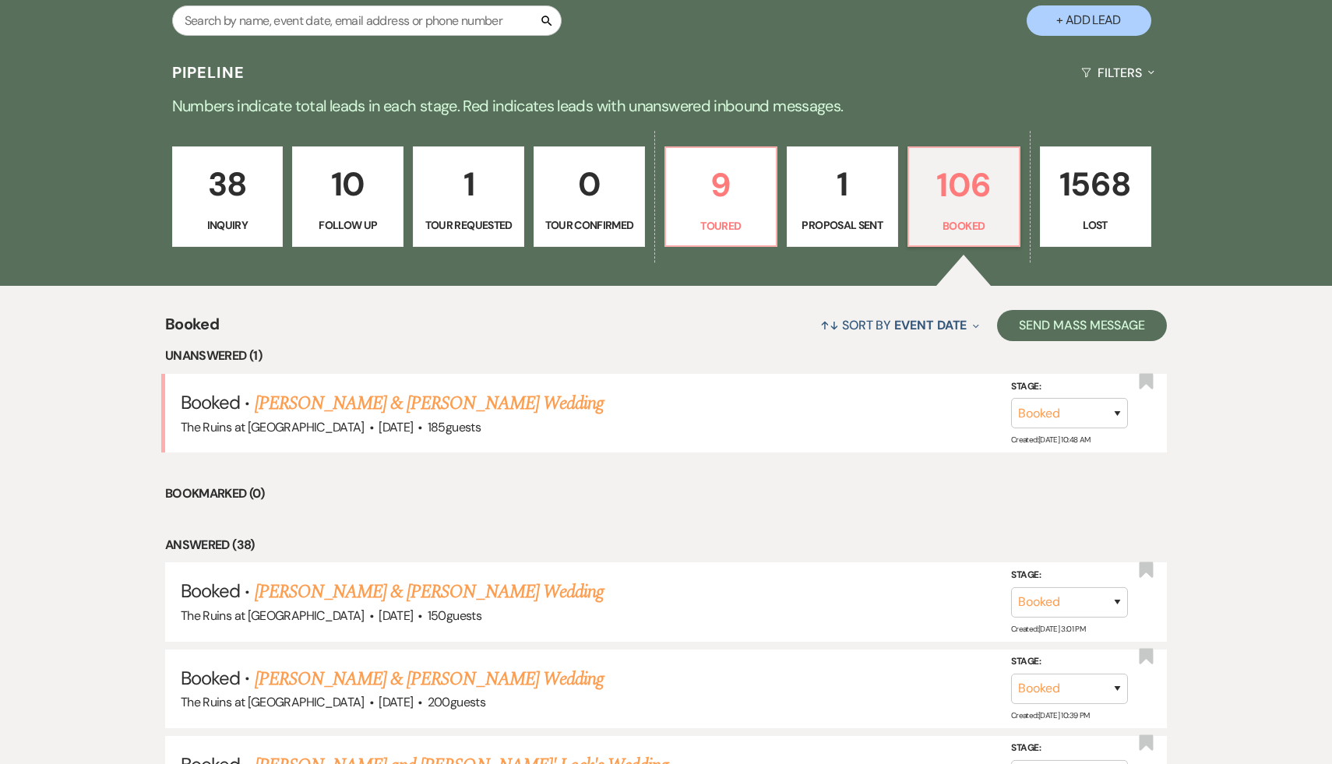
scroll to position [339, 0]
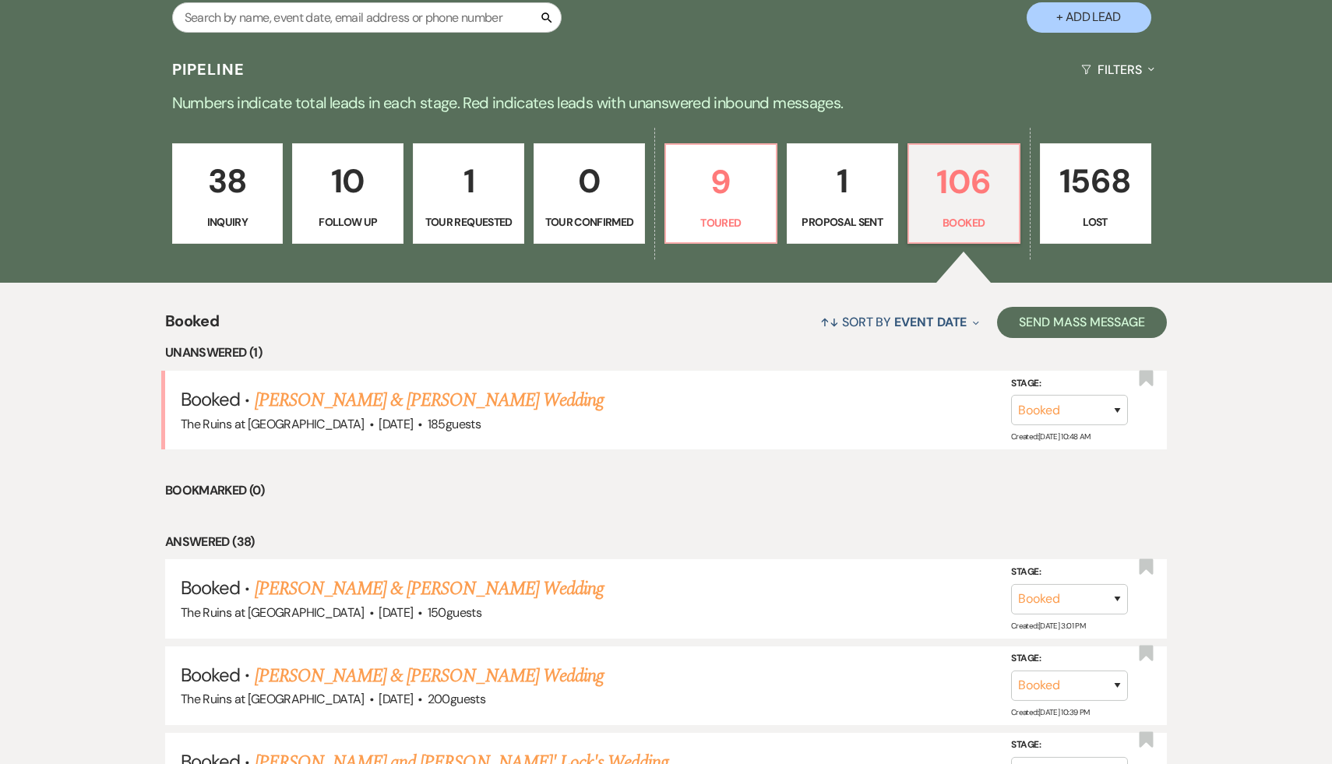
click at [693, 500] on li "Bookmarked (0)" at bounding box center [666, 491] width 1002 height 20
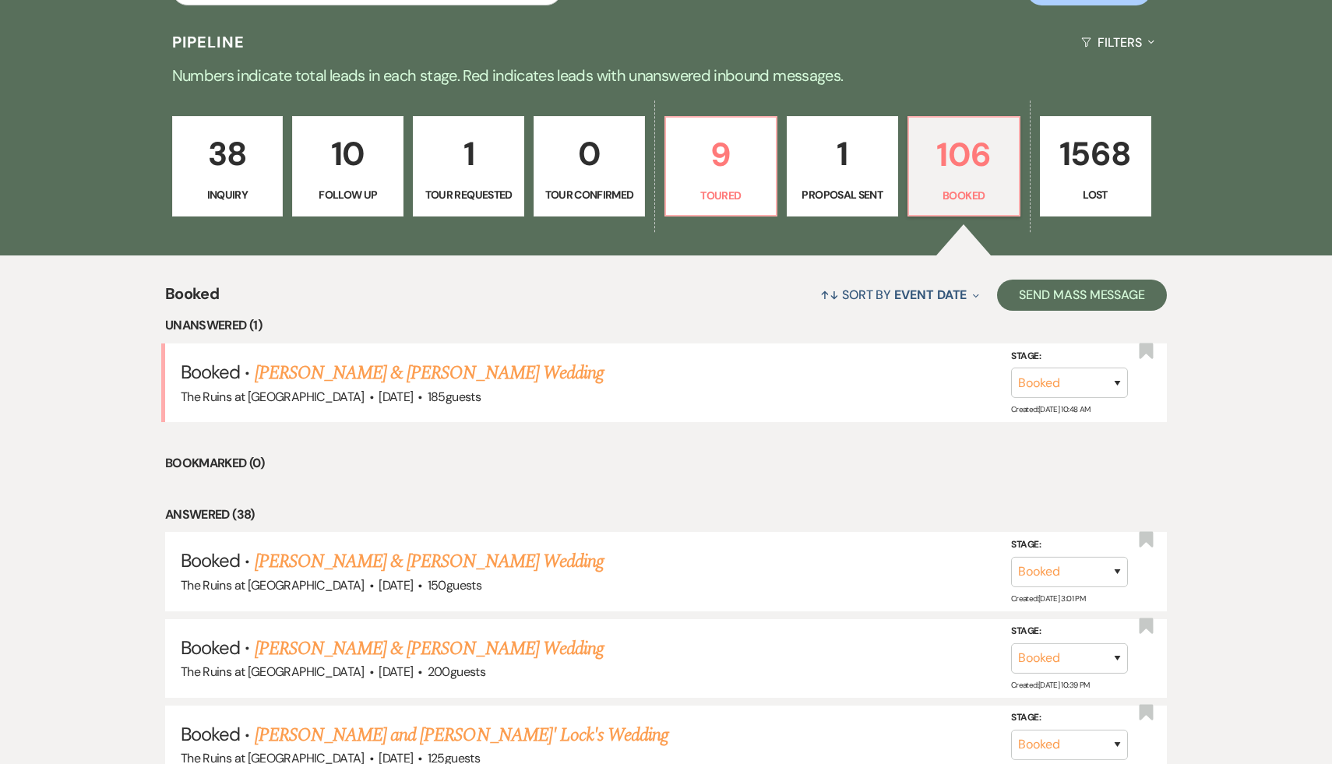
scroll to position [368, 0]
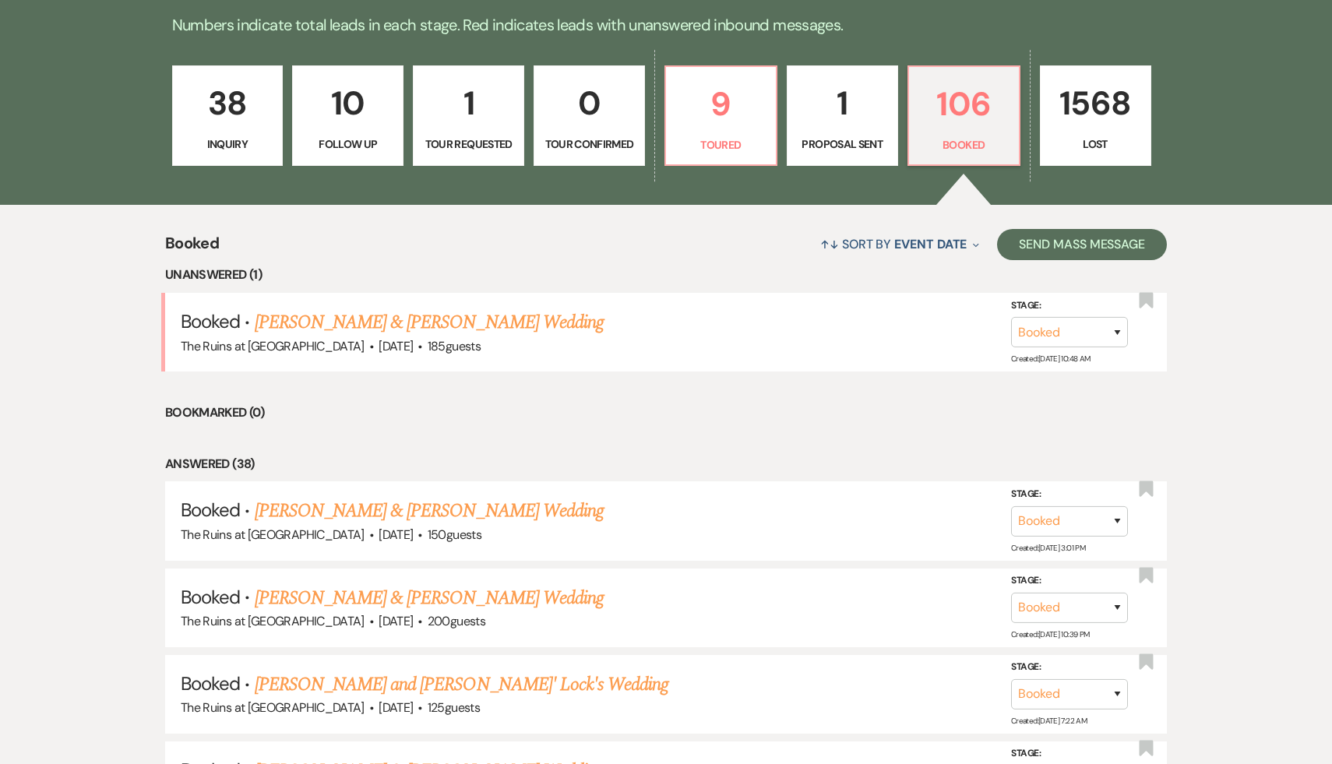
scroll to position [419, 0]
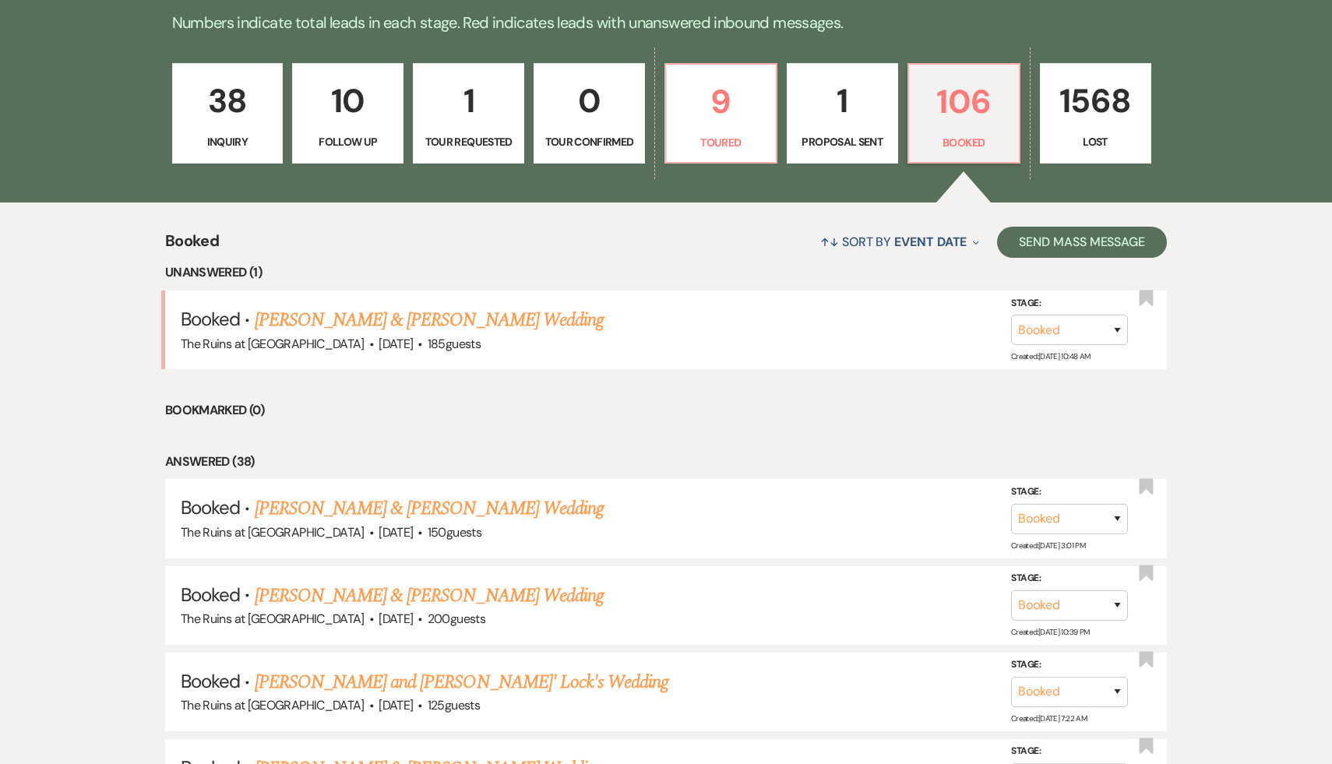
click at [648, 403] on li "Bookmarked (0)" at bounding box center [666, 410] width 1002 height 20
click at [463, 512] on link "Sarah Peck & Chris Strong's Wedding" at bounding box center [429, 509] width 349 height 28
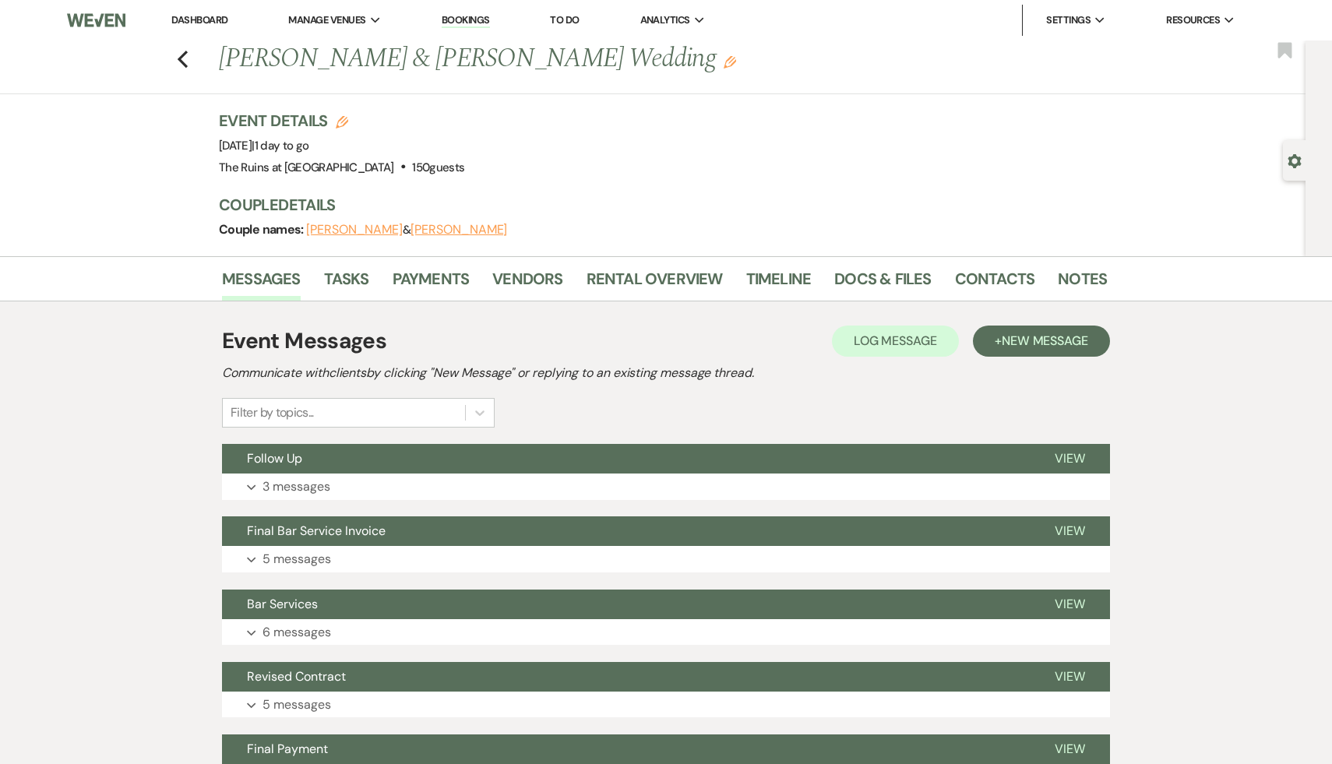
click at [777, 396] on div "Event Messages Log Log Message + New Message Communicate with clients by clicki…" at bounding box center [666, 376] width 888 height 103
click at [802, 403] on div "Event Messages Log Log Message + New Message Communicate with clients by clicki…" at bounding box center [666, 376] width 888 height 103
click at [693, 405] on div "Event Messages Log Log Message + New Message Communicate with clients by clicki…" at bounding box center [666, 376] width 888 height 103
click at [814, 394] on div "Event Messages Log Log Message + New Message Communicate with clients by clicki…" at bounding box center [666, 376] width 888 height 103
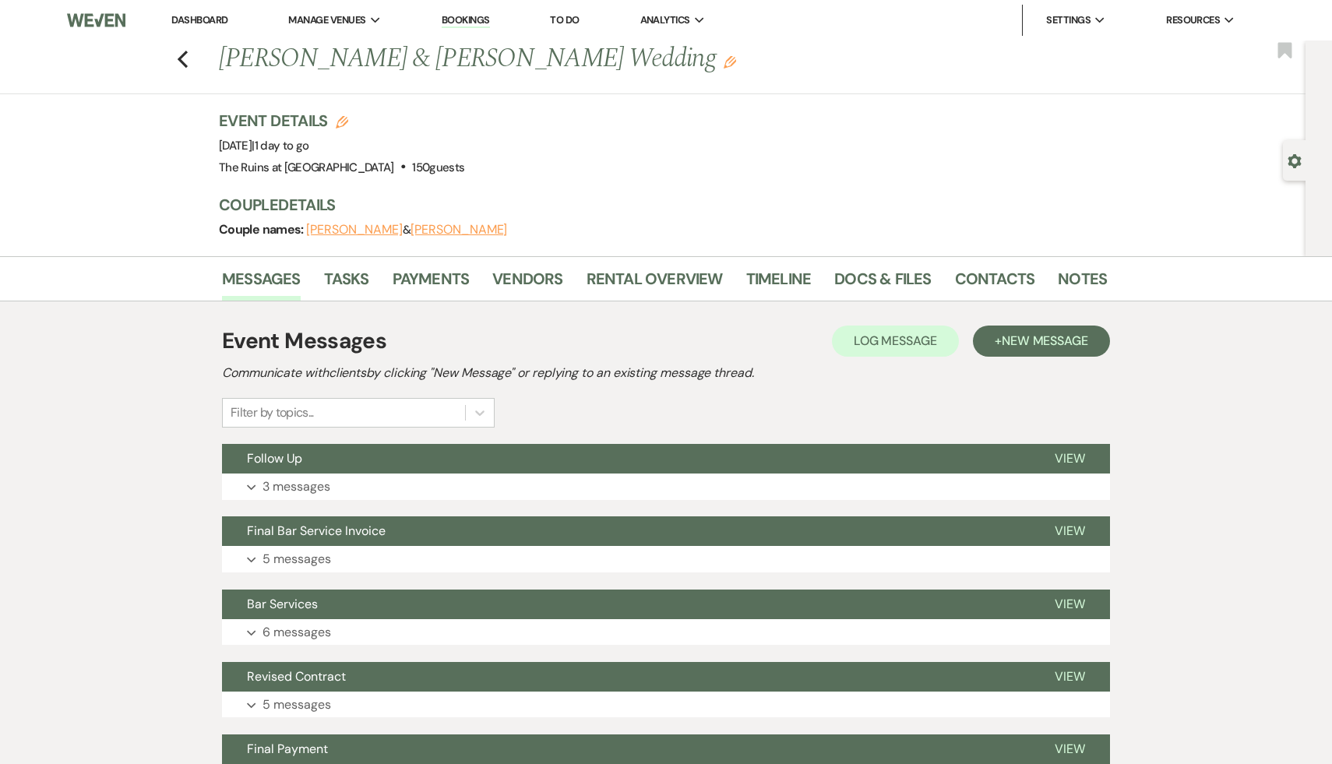
click at [743, 194] on h3 "Couple Details" at bounding box center [655, 205] width 872 height 22
click at [742, 194] on h3 "Couple Details" at bounding box center [655, 205] width 872 height 22
click at [632, 146] on div "Event Details Edit Event Date: Saturday, September 20th, 2025 | 1 day to go Ven…" at bounding box center [655, 144] width 872 height 69
click at [87, 232] on div "Previous Sarah Peck & Chris Strong's Wedding Edit Bookmark Gear Settings Event …" at bounding box center [652, 148] width 1305 height 216
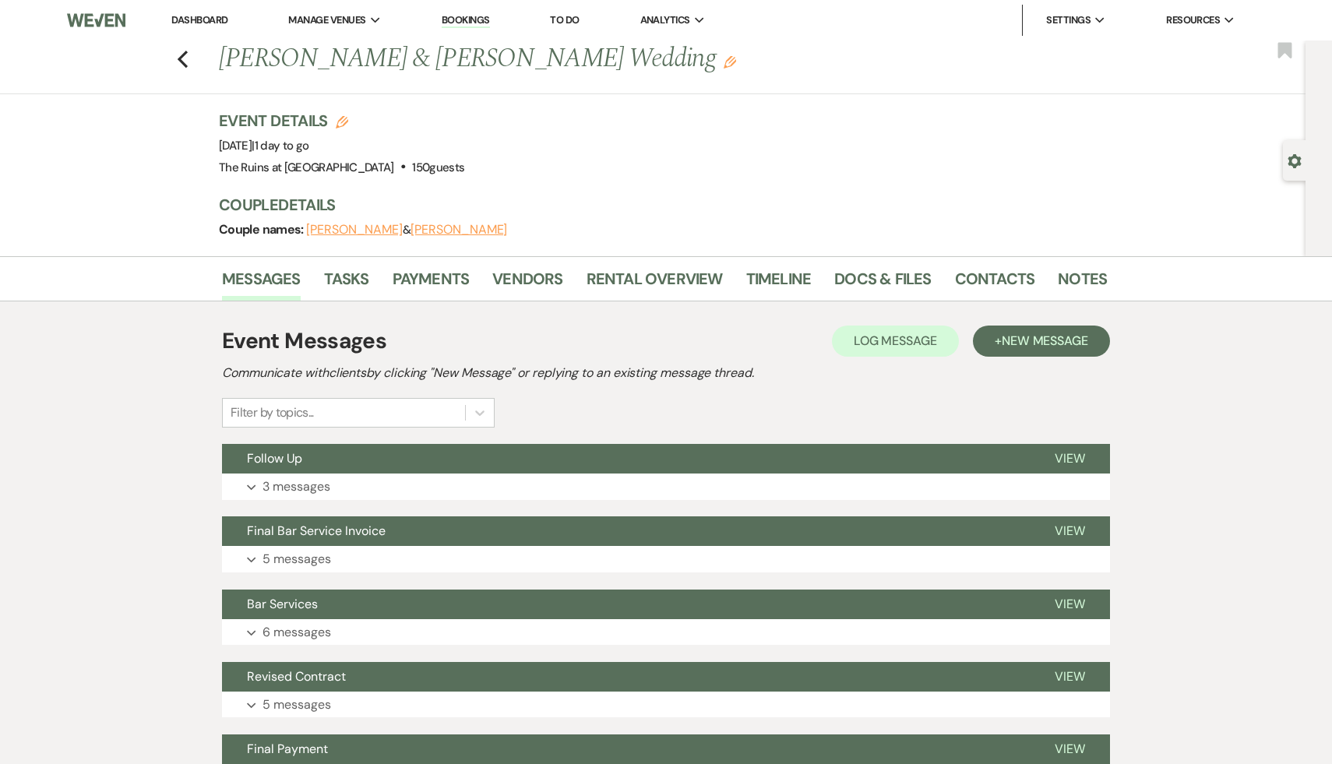
click at [662, 207] on h3 "Couple Details" at bounding box center [655, 205] width 872 height 22
click at [610, 177] on div "Event Details Edit Event Date: Saturday, September 20th, 2025 | 1 day to go Ven…" at bounding box center [655, 144] width 872 height 69
click at [289, 462] on span "Follow Up" at bounding box center [274, 458] width 55 height 16
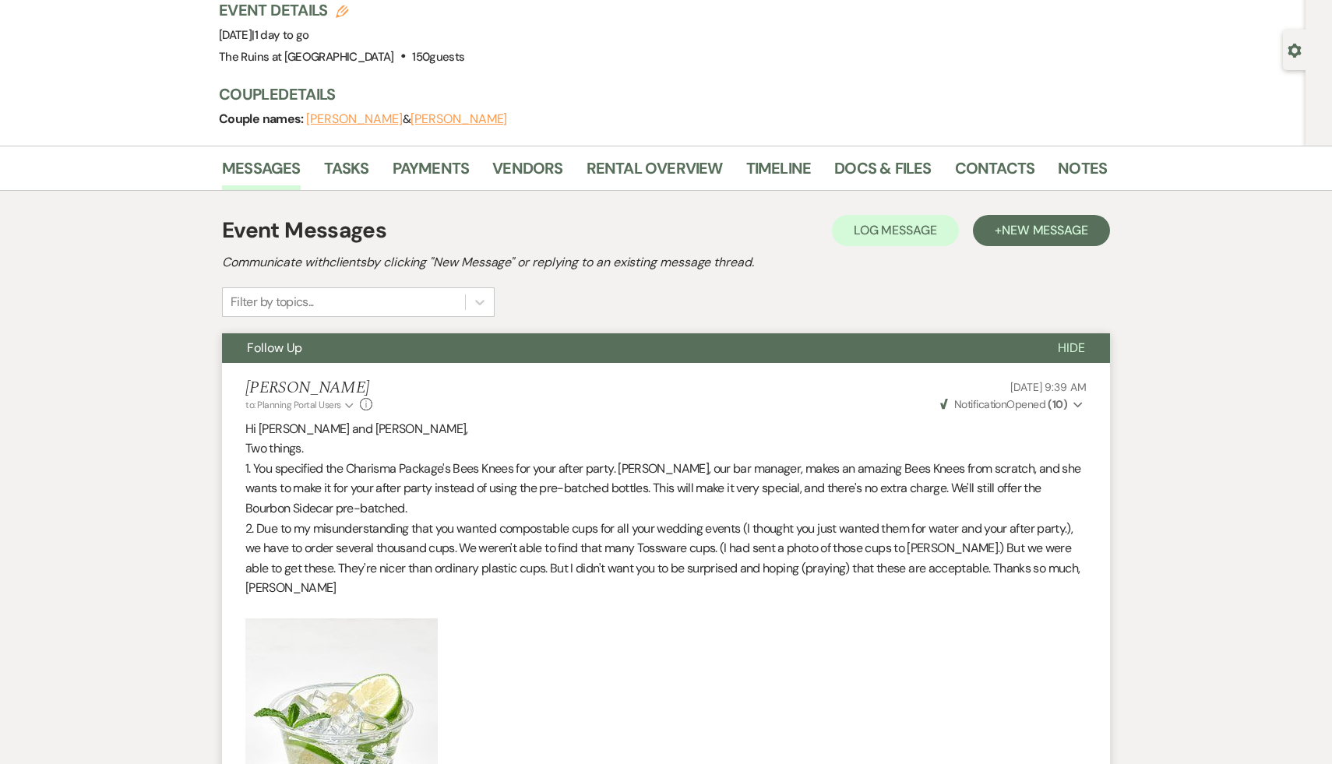
scroll to position [118, 0]
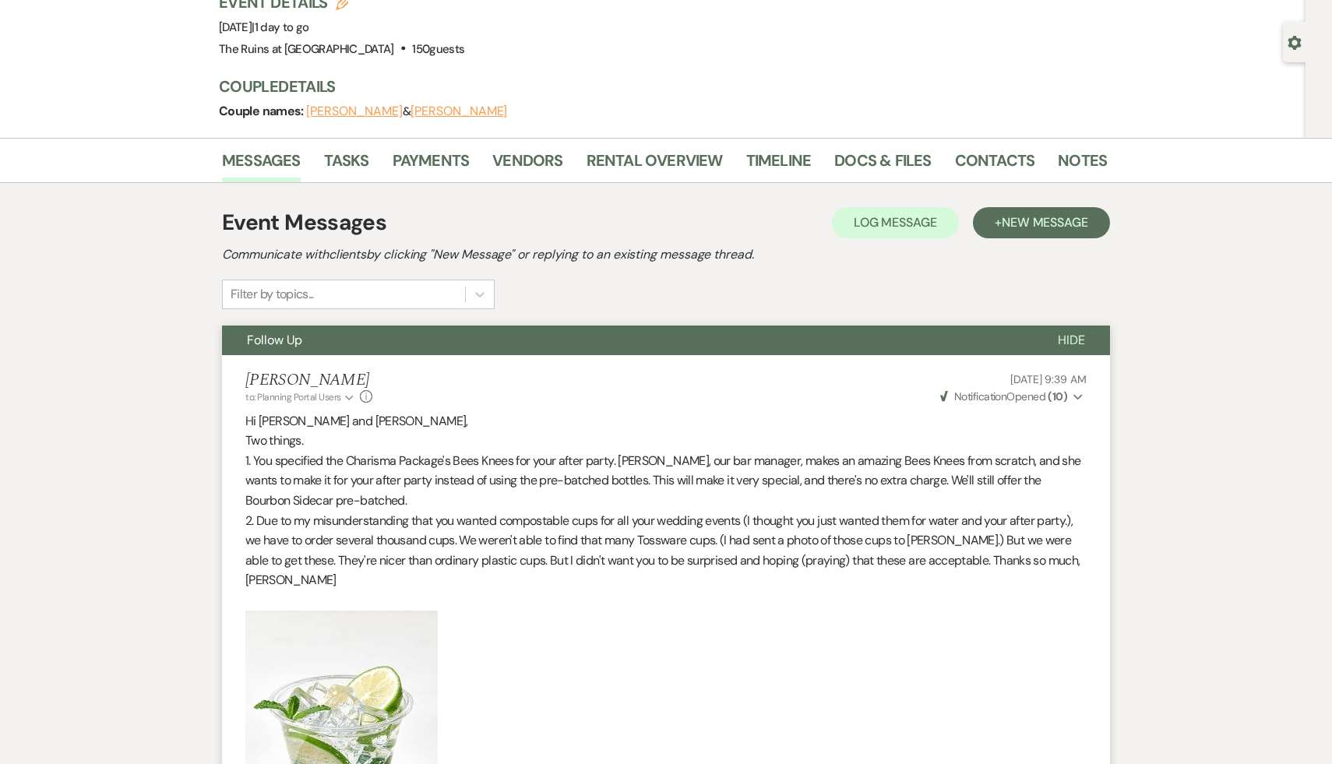
click at [589, 665] on p at bounding box center [665, 738] width 841 height 255
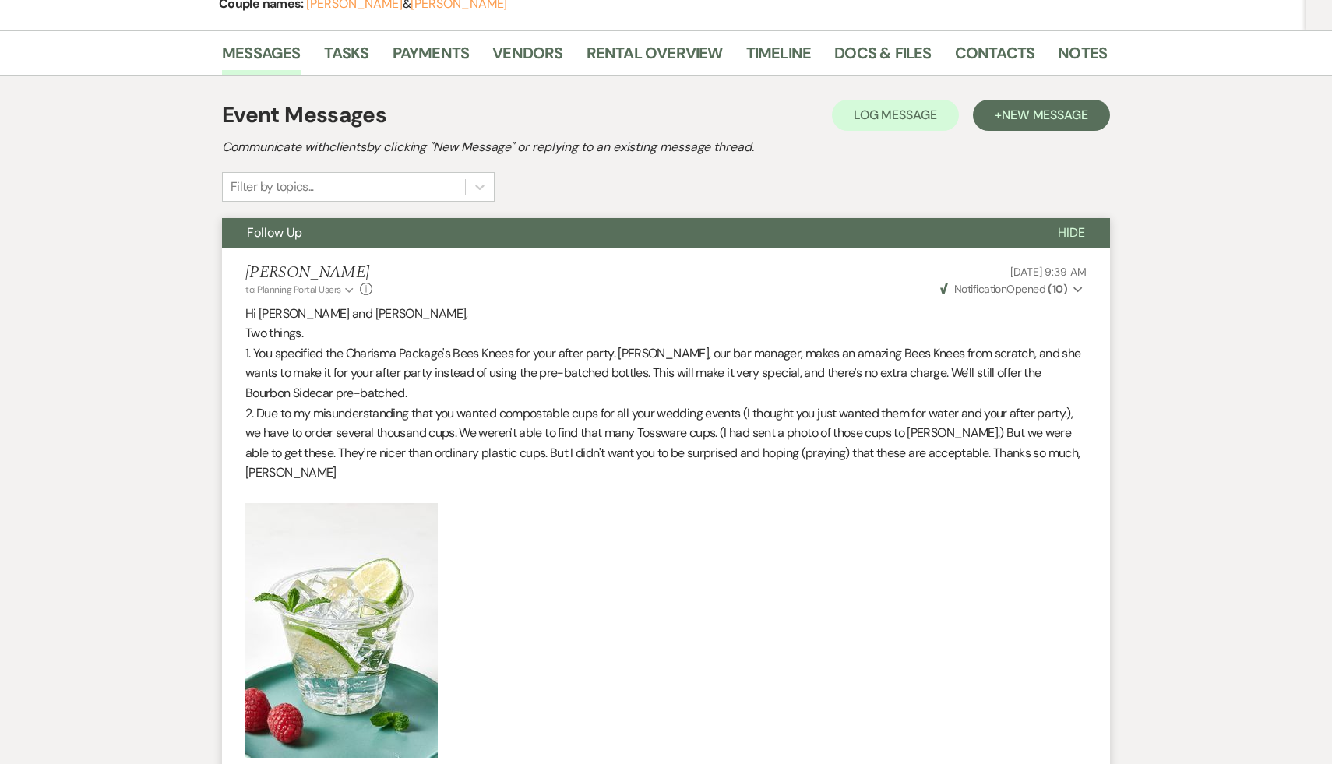
scroll to position [252, 0]
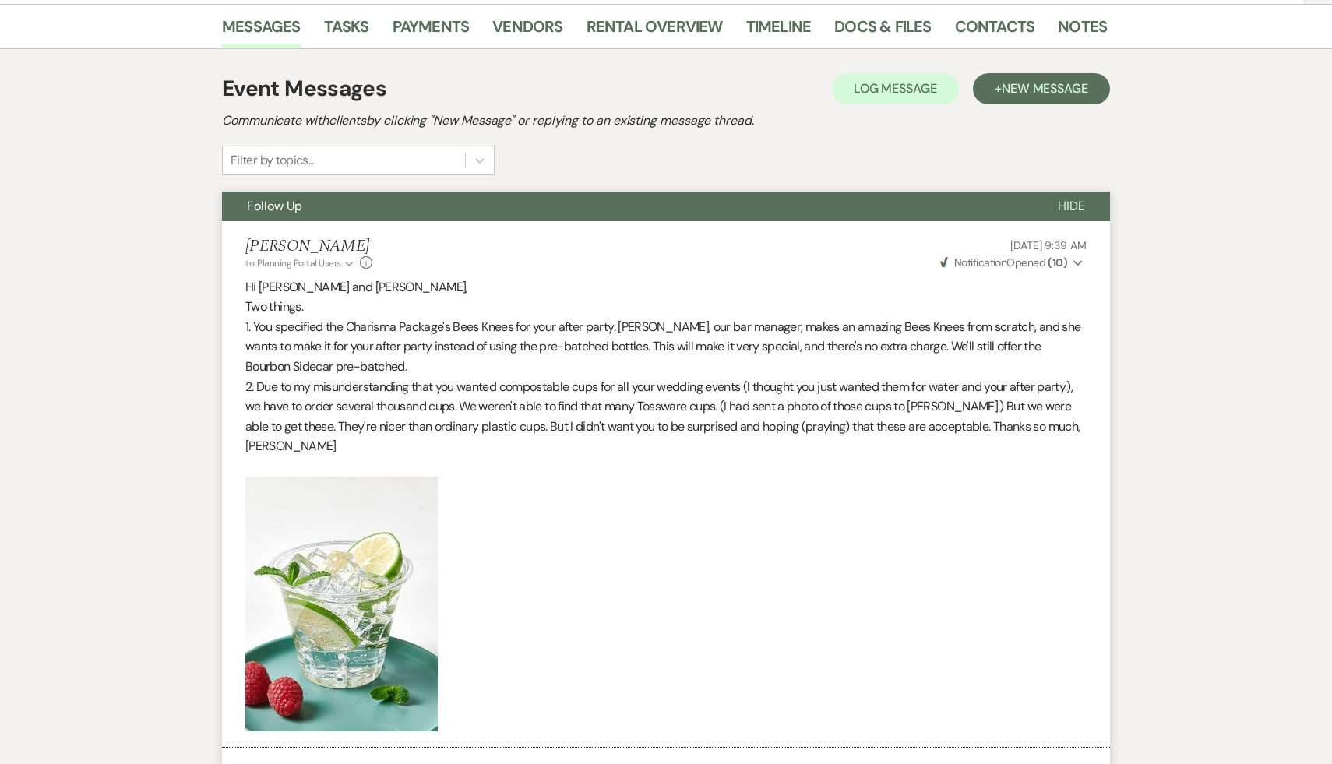
click at [588, 650] on p at bounding box center [665, 604] width 841 height 255
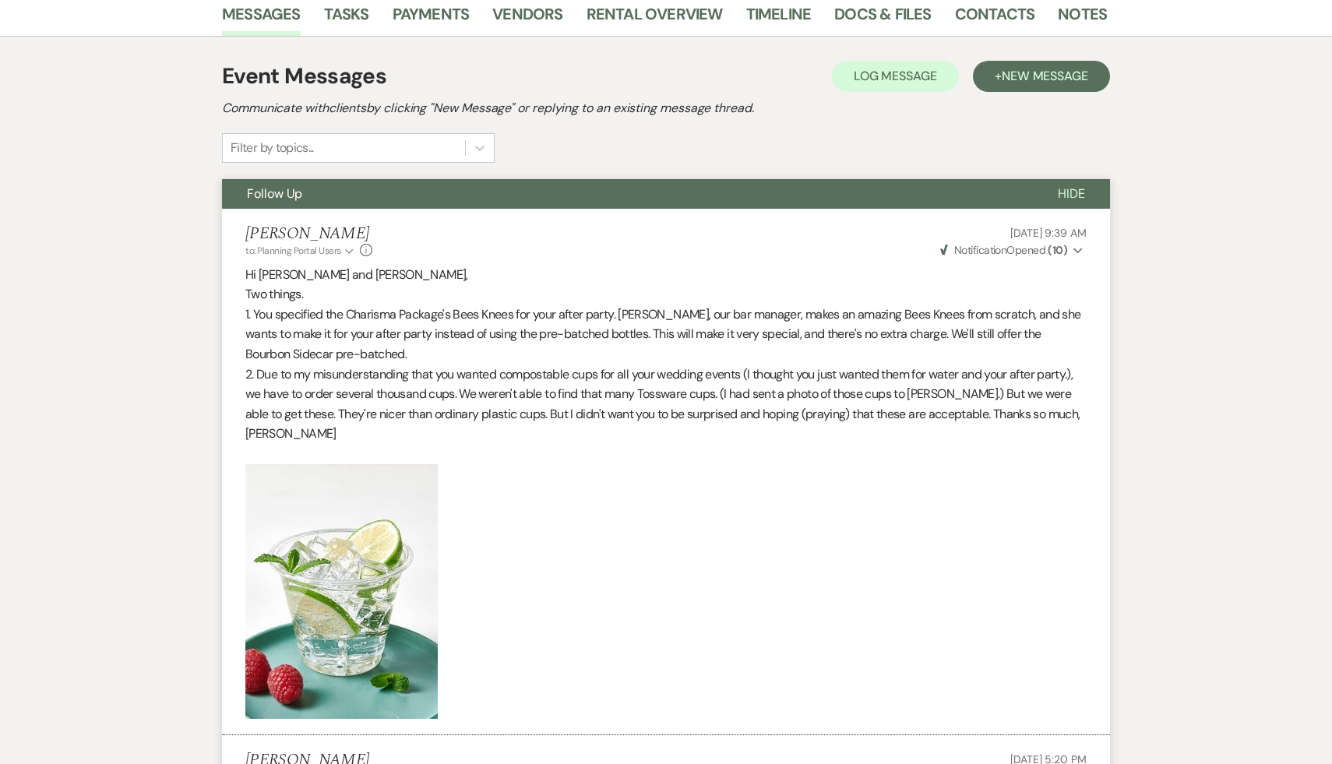
scroll to position [272, 0]
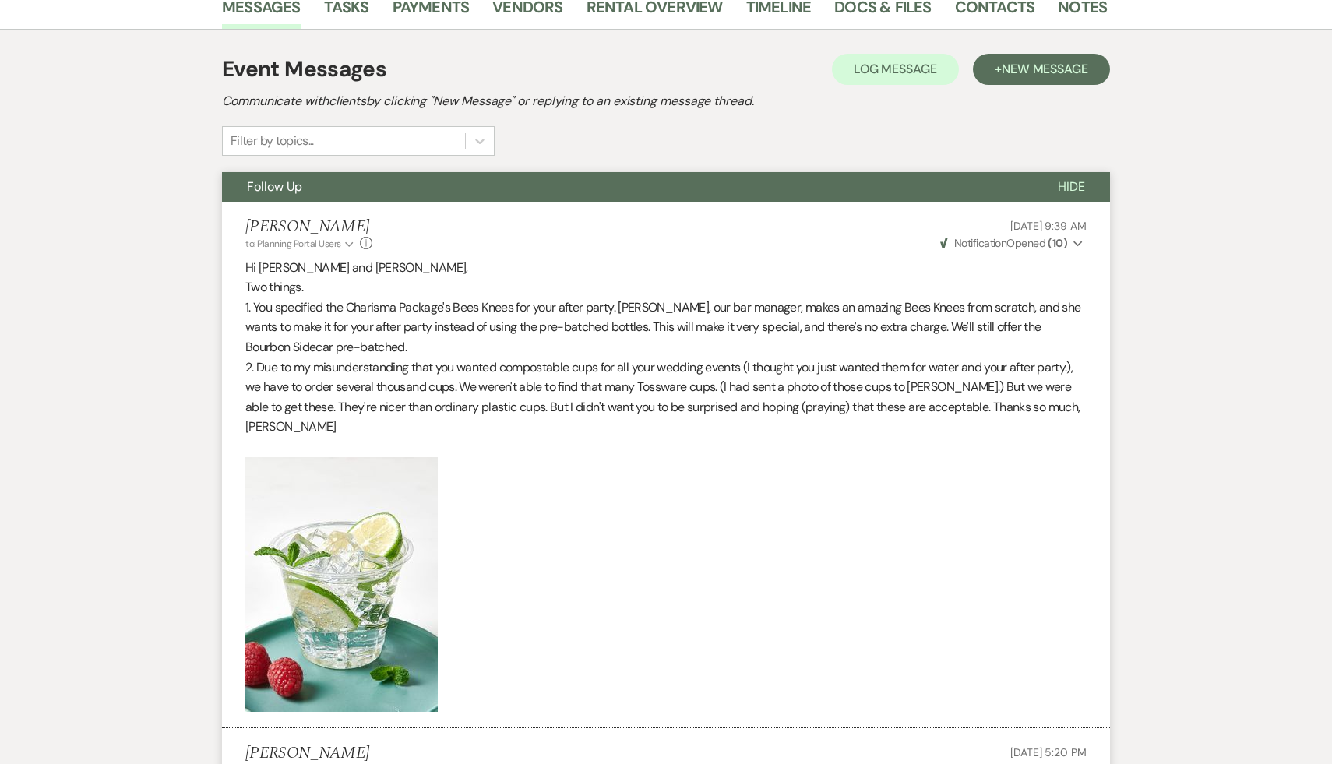
click at [588, 650] on p at bounding box center [665, 584] width 841 height 255
click at [535, 621] on p at bounding box center [665, 584] width 841 height 255
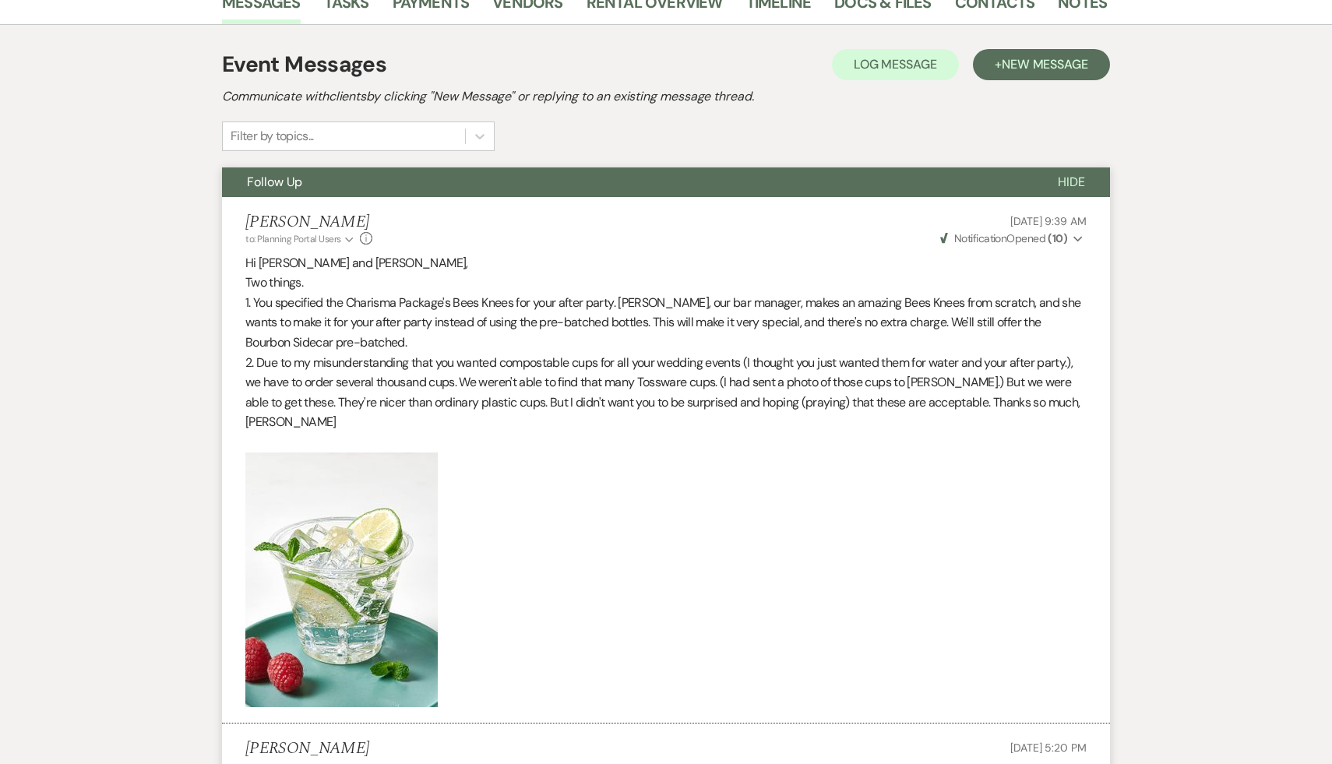
click at [540, 619] on p at bounding box center [665, 579] width 841 height 255
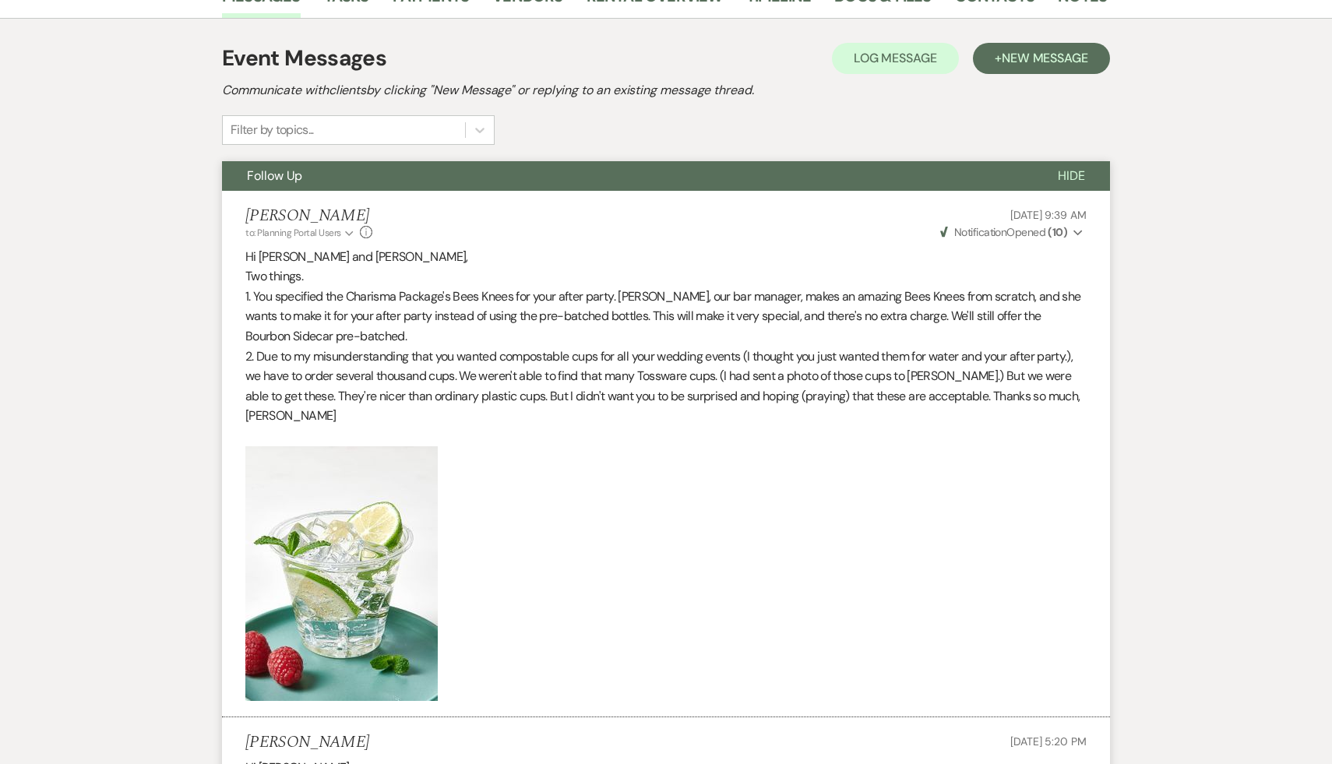
scroll to position [290, 0]
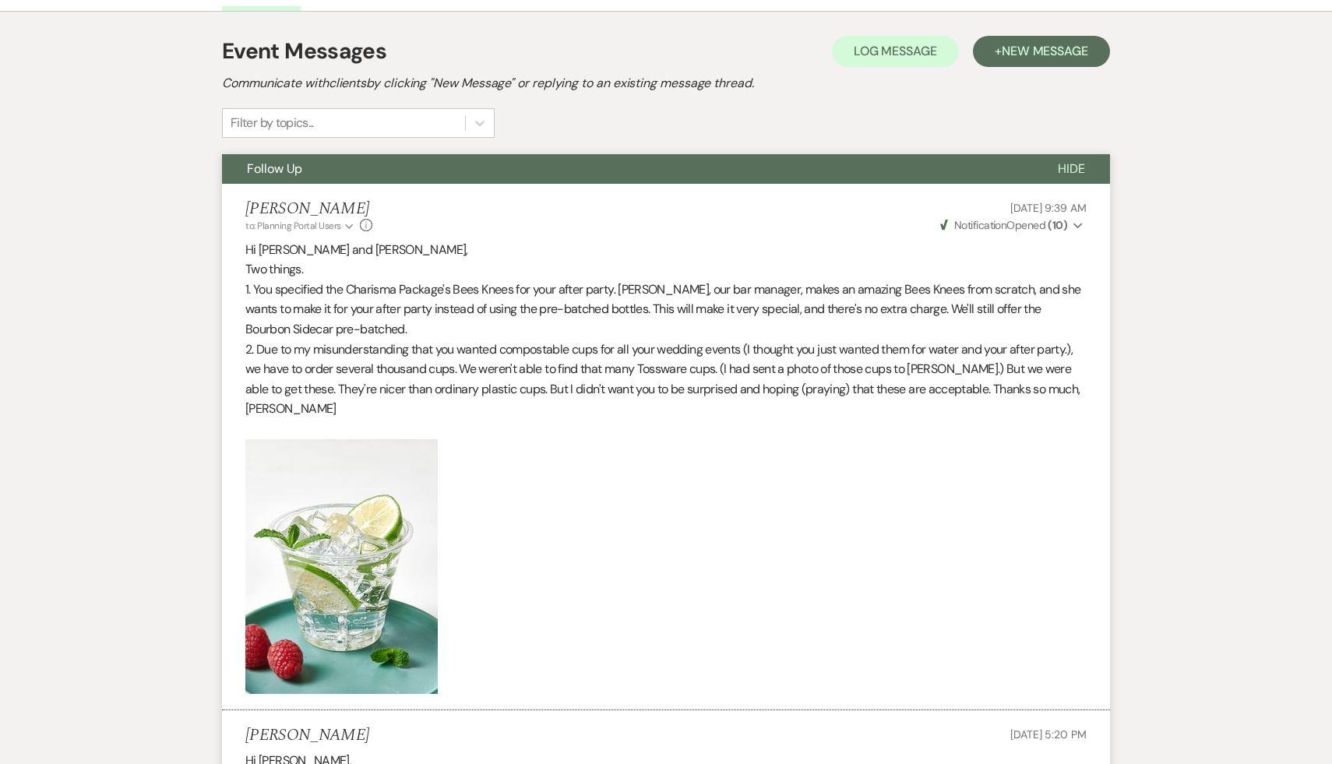
click at [540, 619] on p at bounding box center [665, 566] width 841 height 255
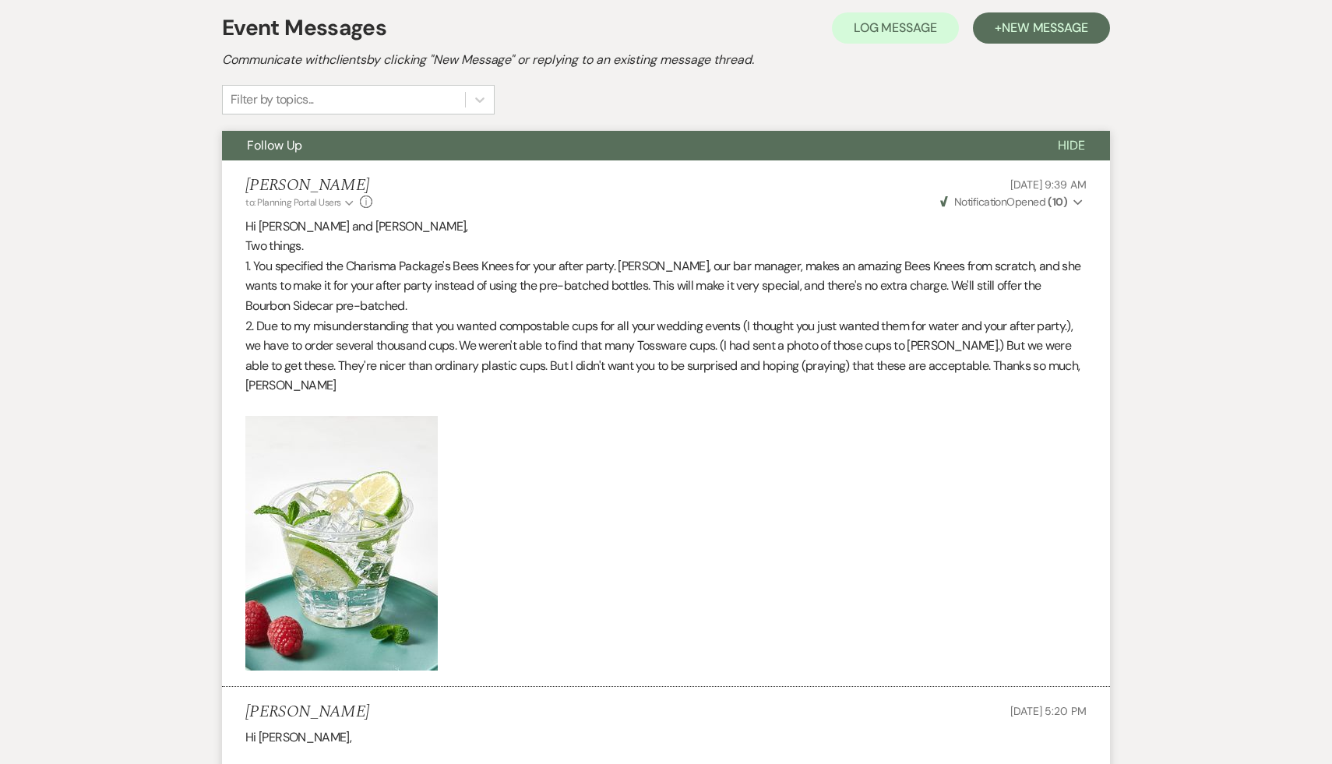
scroll to position [333, 0]
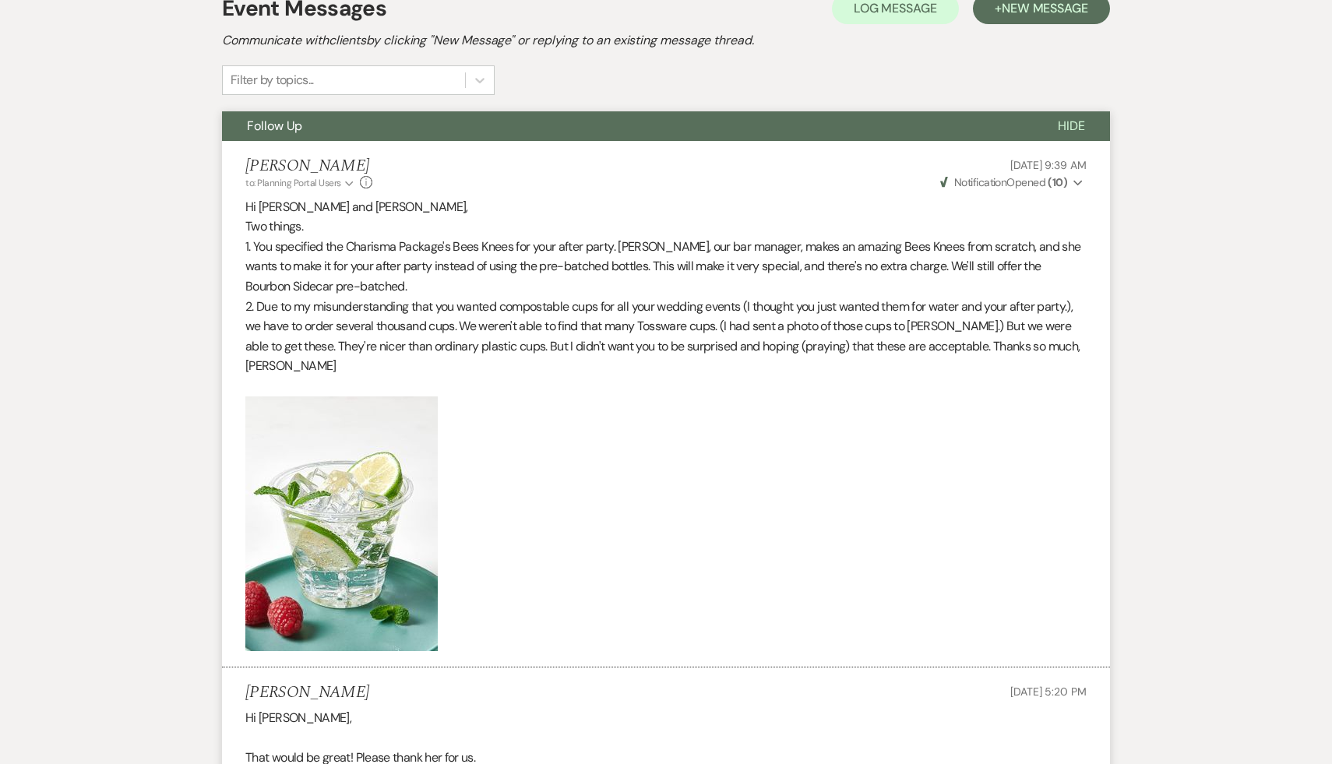
click at [576, 683] on div "Sarah Peck Sep 16, 2025, 5:20 PM" at bounding box center [665, 692] width 841 height 19
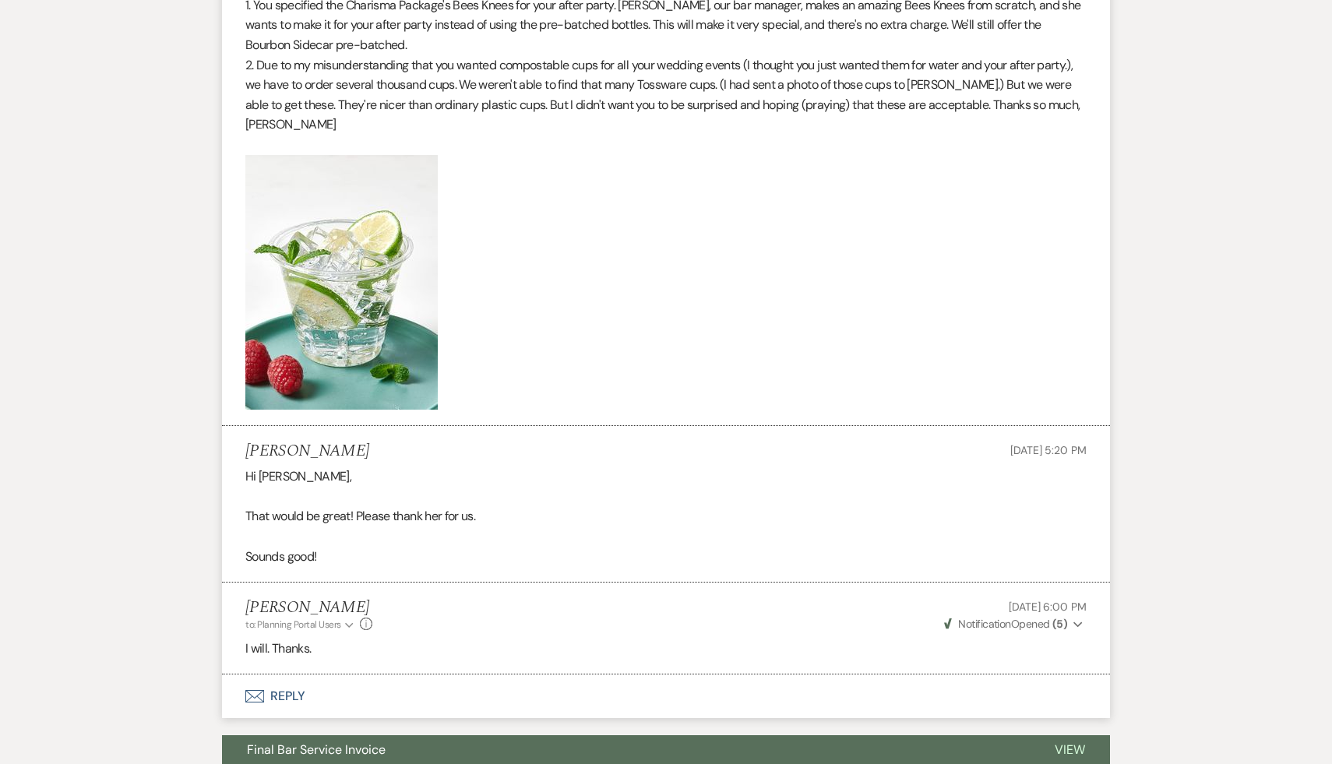
scroll to position [578, 0]
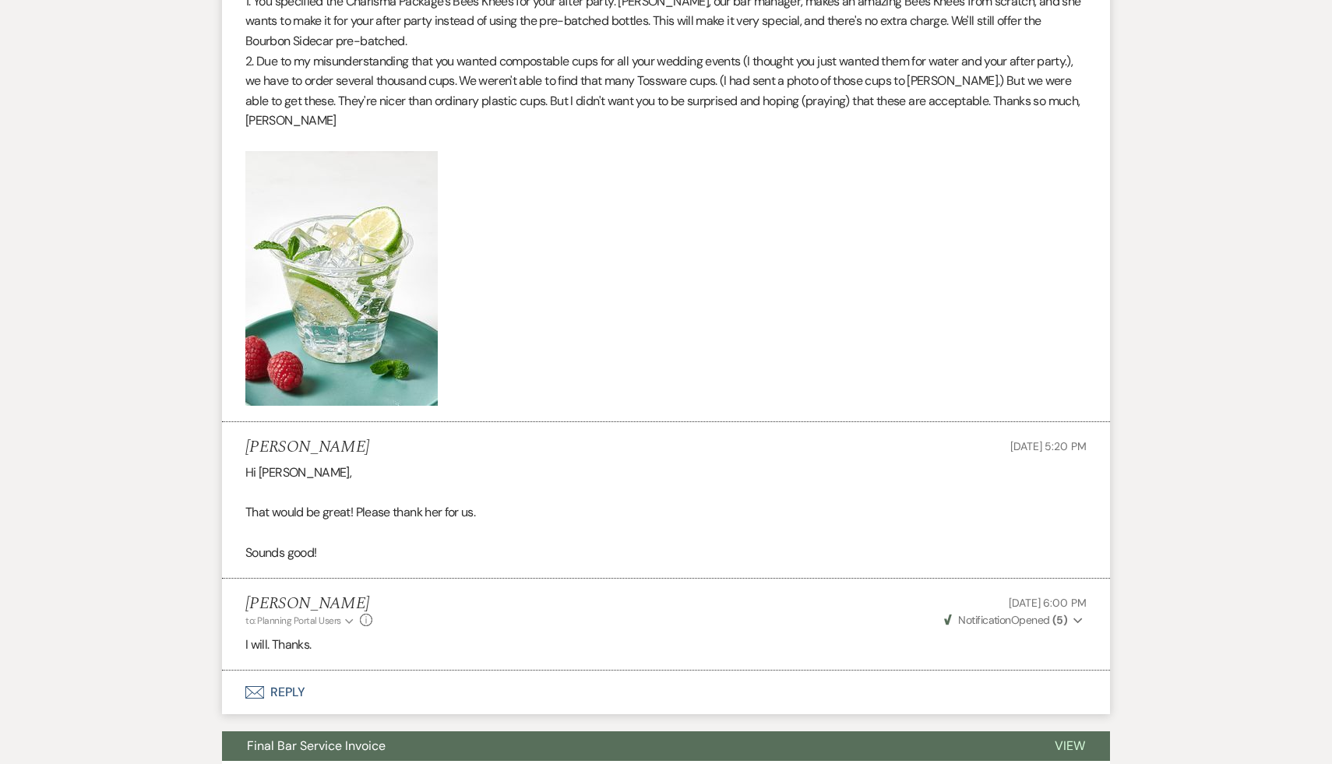
scroll to position [419, 0]
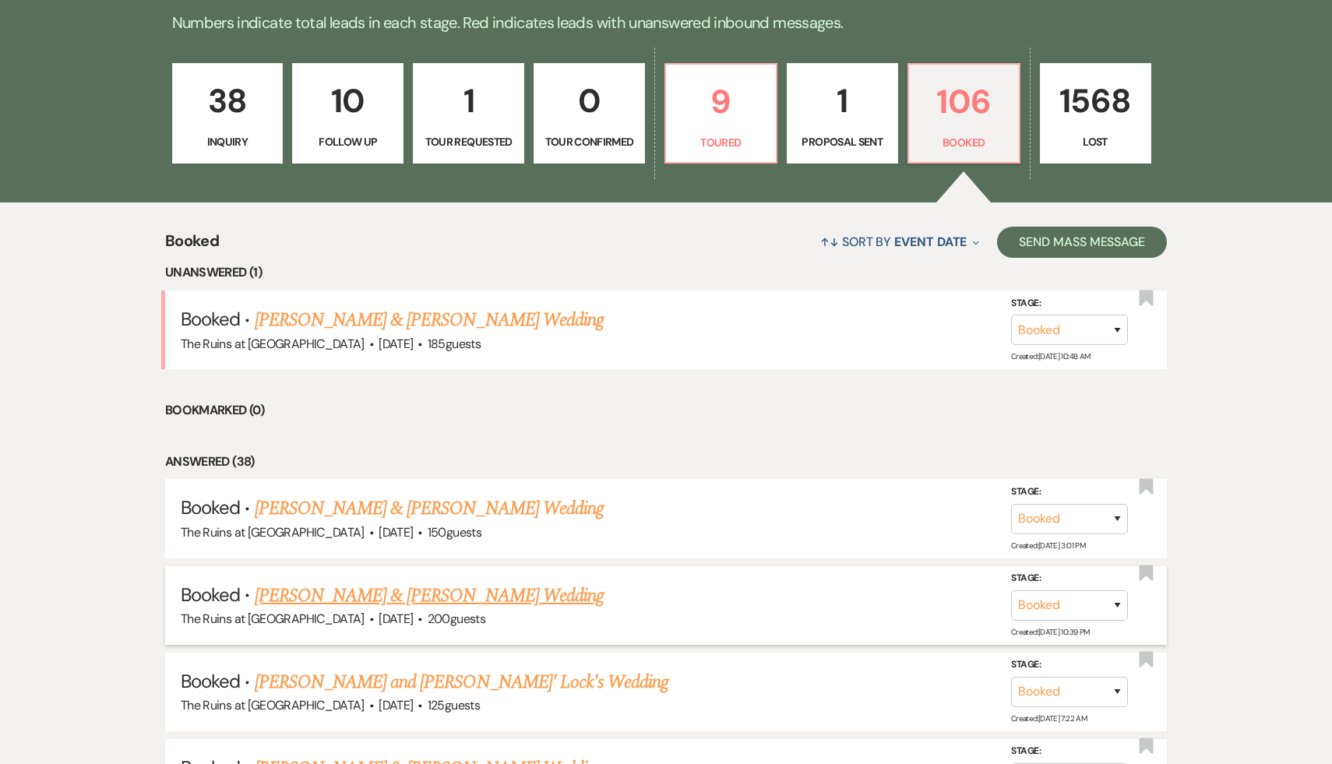
click at [405, 596] on link "Kelly Sennott & Joseph Clyne's Wedding" at bounding box center [429, 596] width 349 height 28
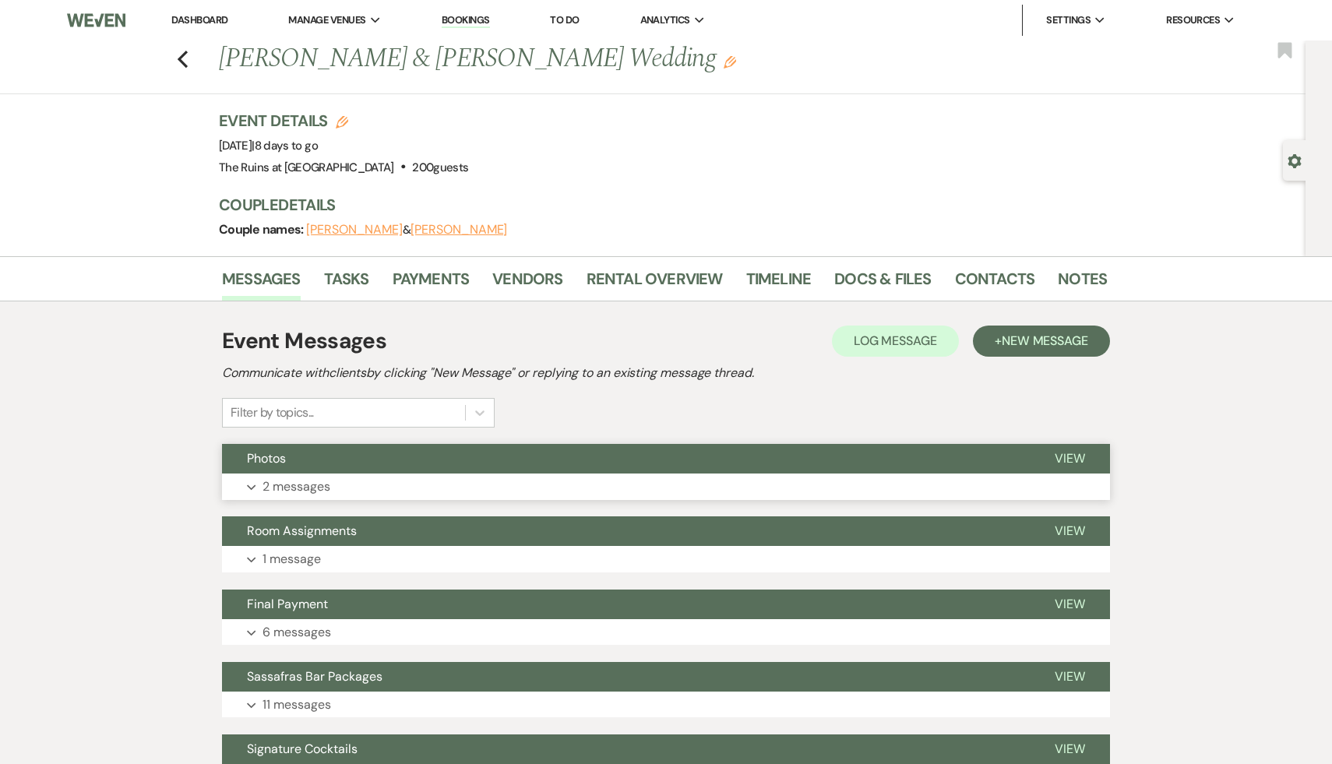
click at [266, 461] on span "Photos" at bounding box center [266, 458] width 39 height 16
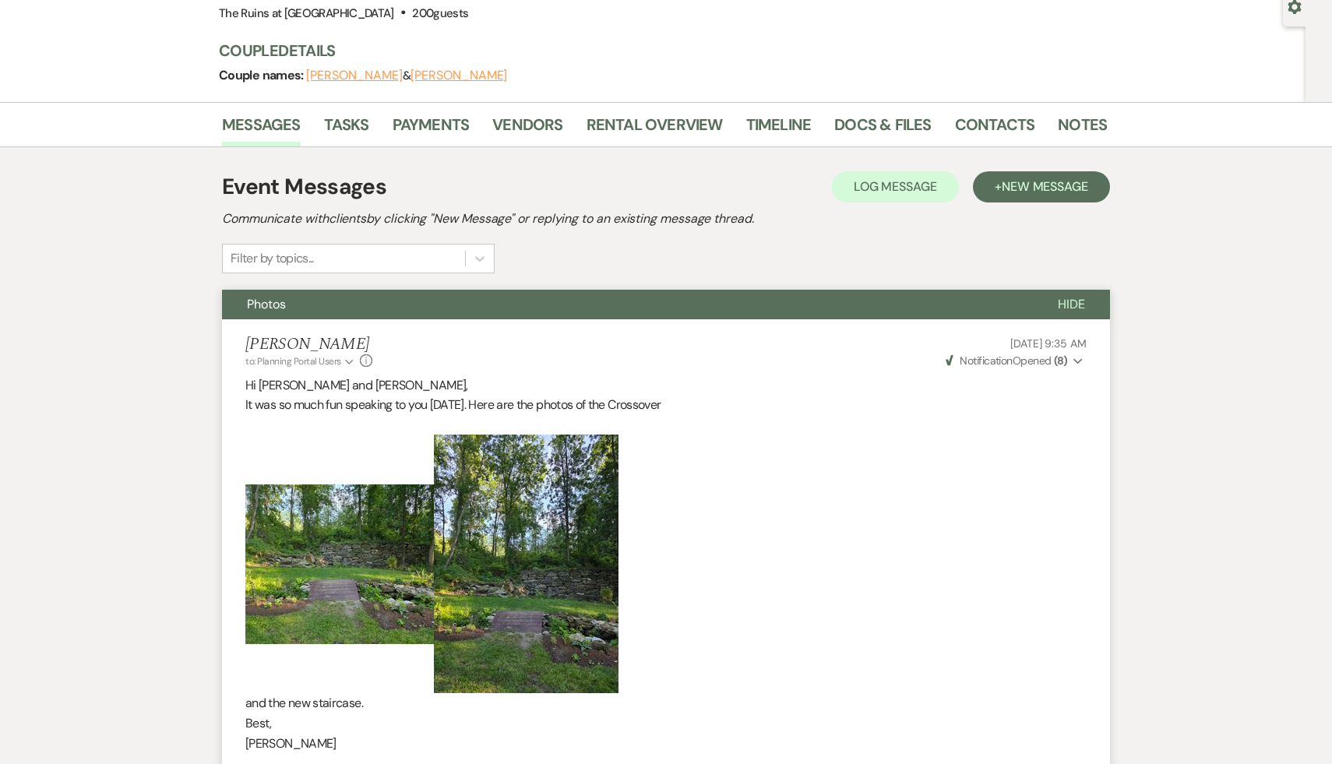
scroll to position [217, 0]
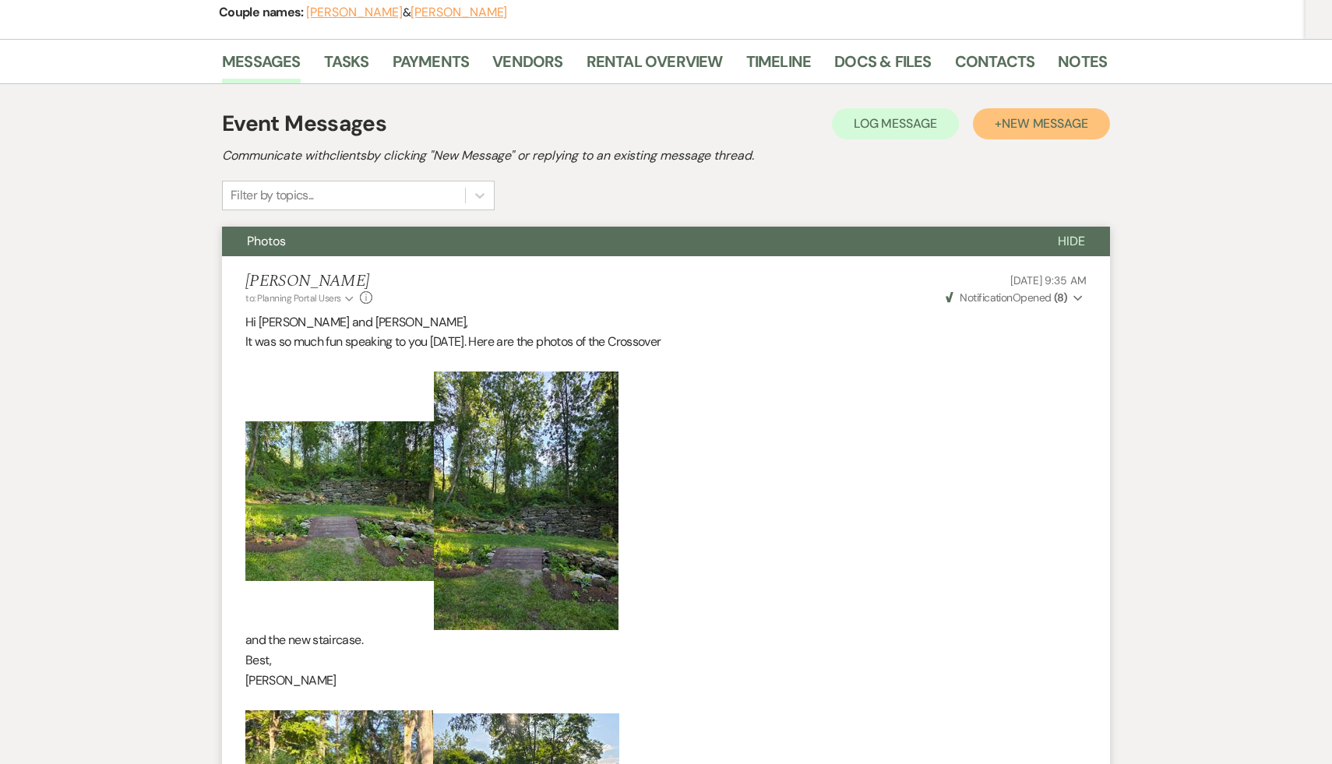
click at [1054, 121] on span "New Message" at bounding box center [1045, 123] width 86 height 16
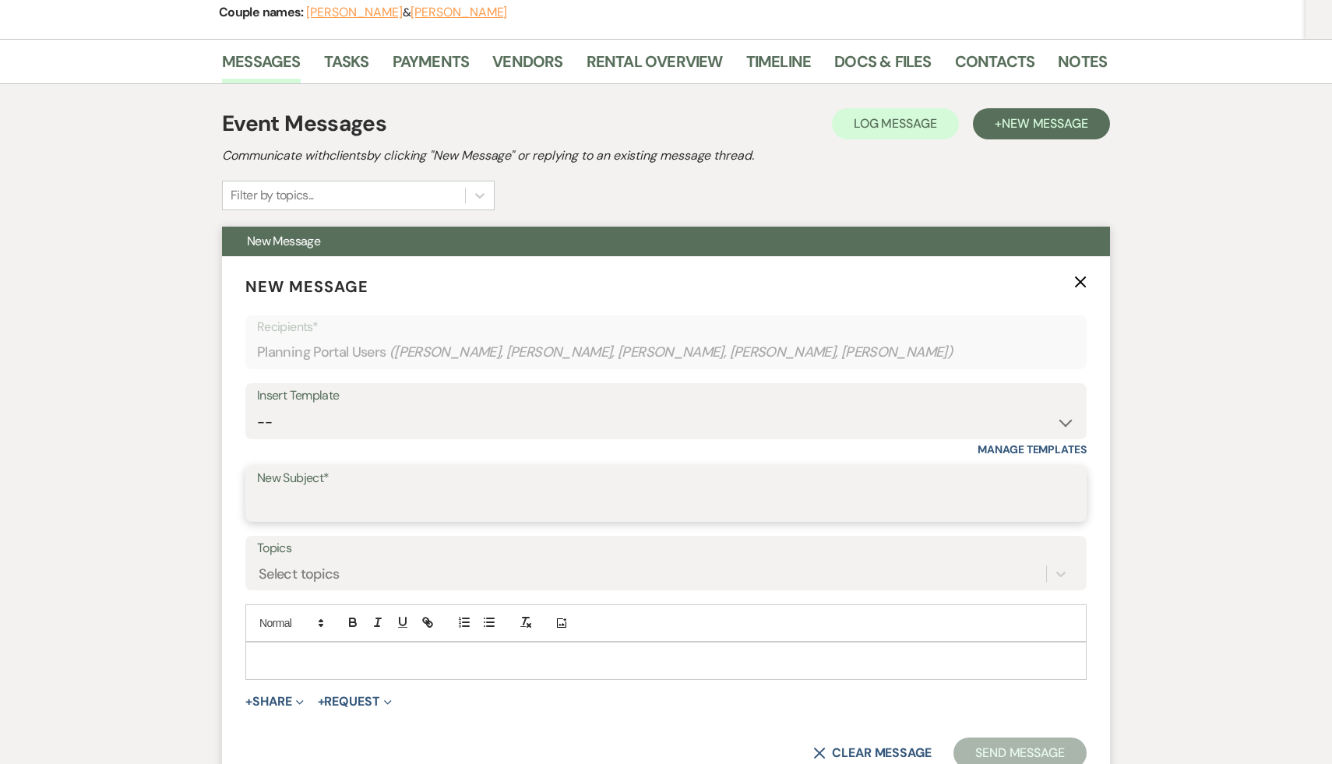
click at [495, 492] on input "New Subject*" at bounding box center [666, 505] width 818 height 30
type input "Final Bar Service Invoice"
click at [343, 657] on p at bounding box center [666, 660] width 816 height 17
